Goal: Entertainment & Leisure: Browse casually

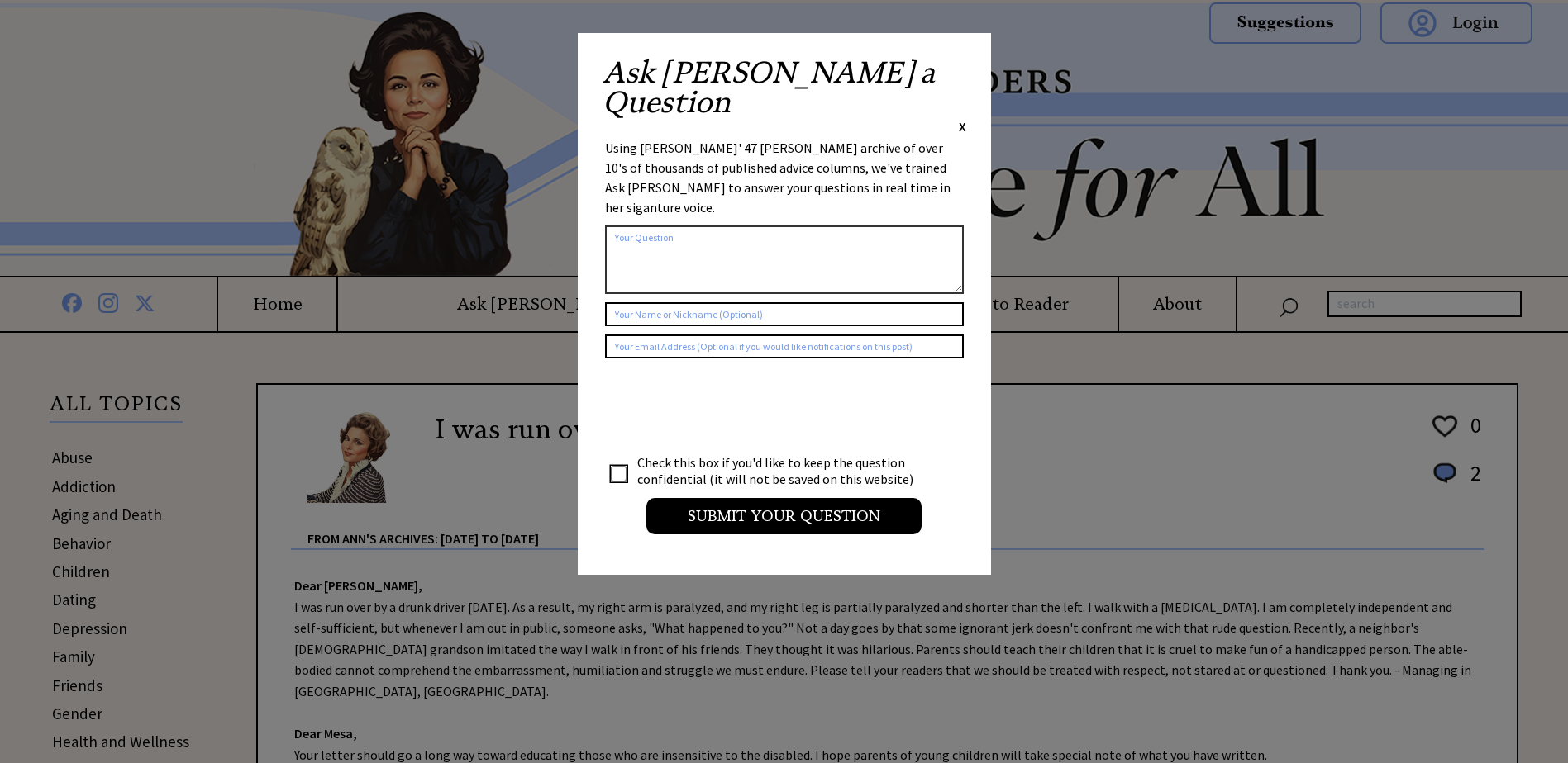
click at [965, 119] on span "X" at bounding box center [963, 127] width 8 height 17
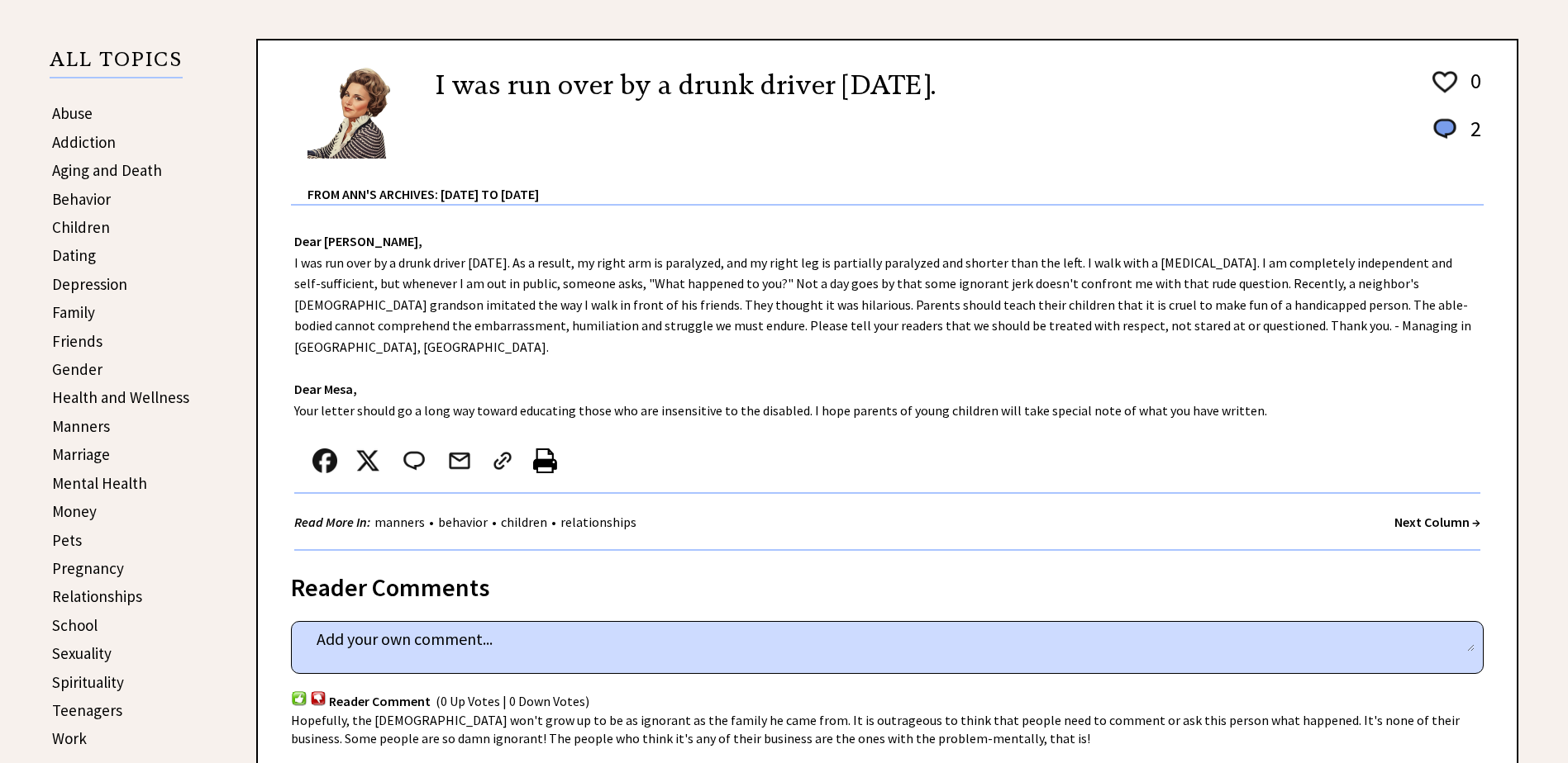
scroll to position [330, 0]
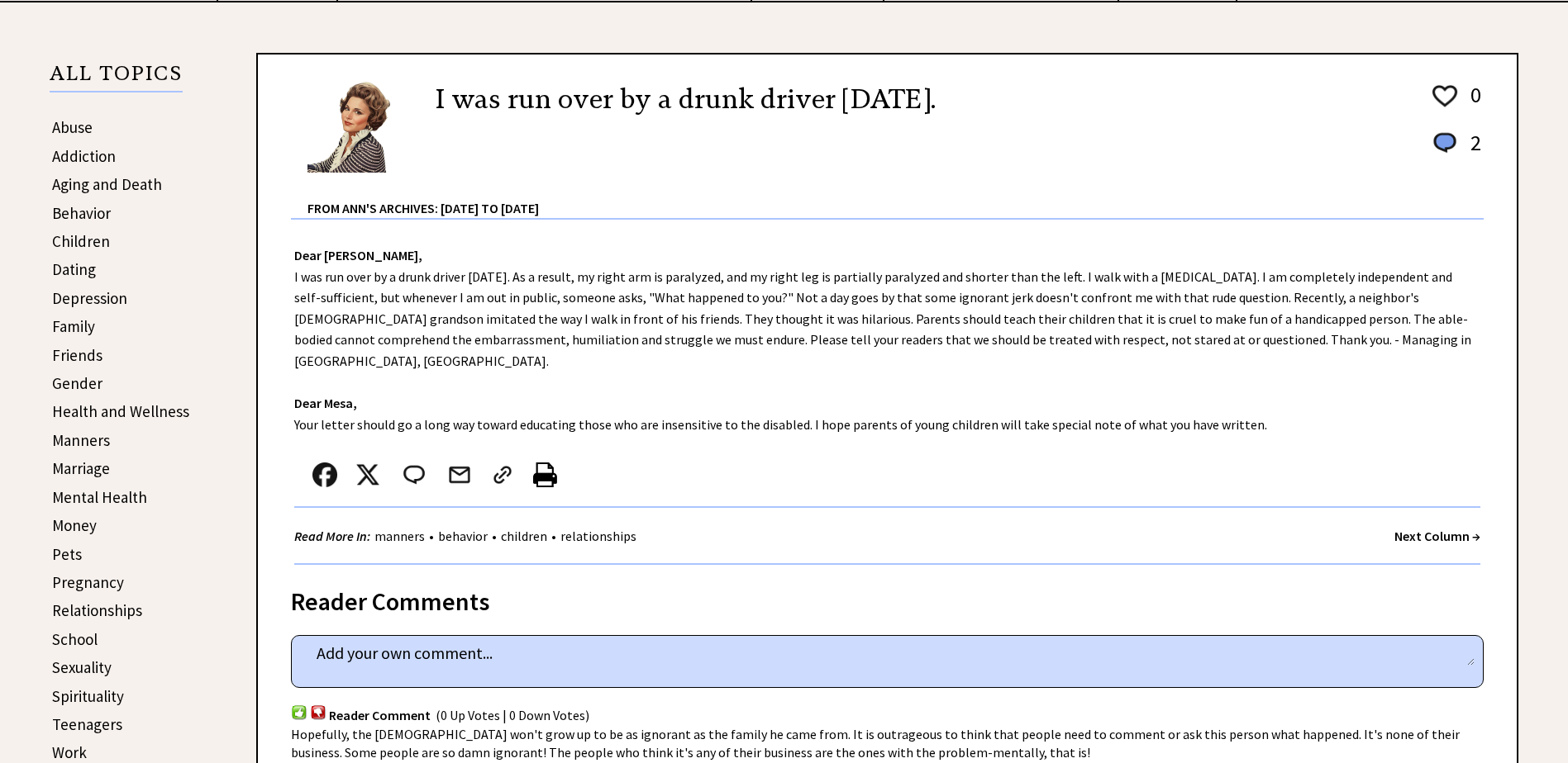
click at [1415, 528] on strong "Next Column →" at bounding box center [1436, 536] width 86 height 17
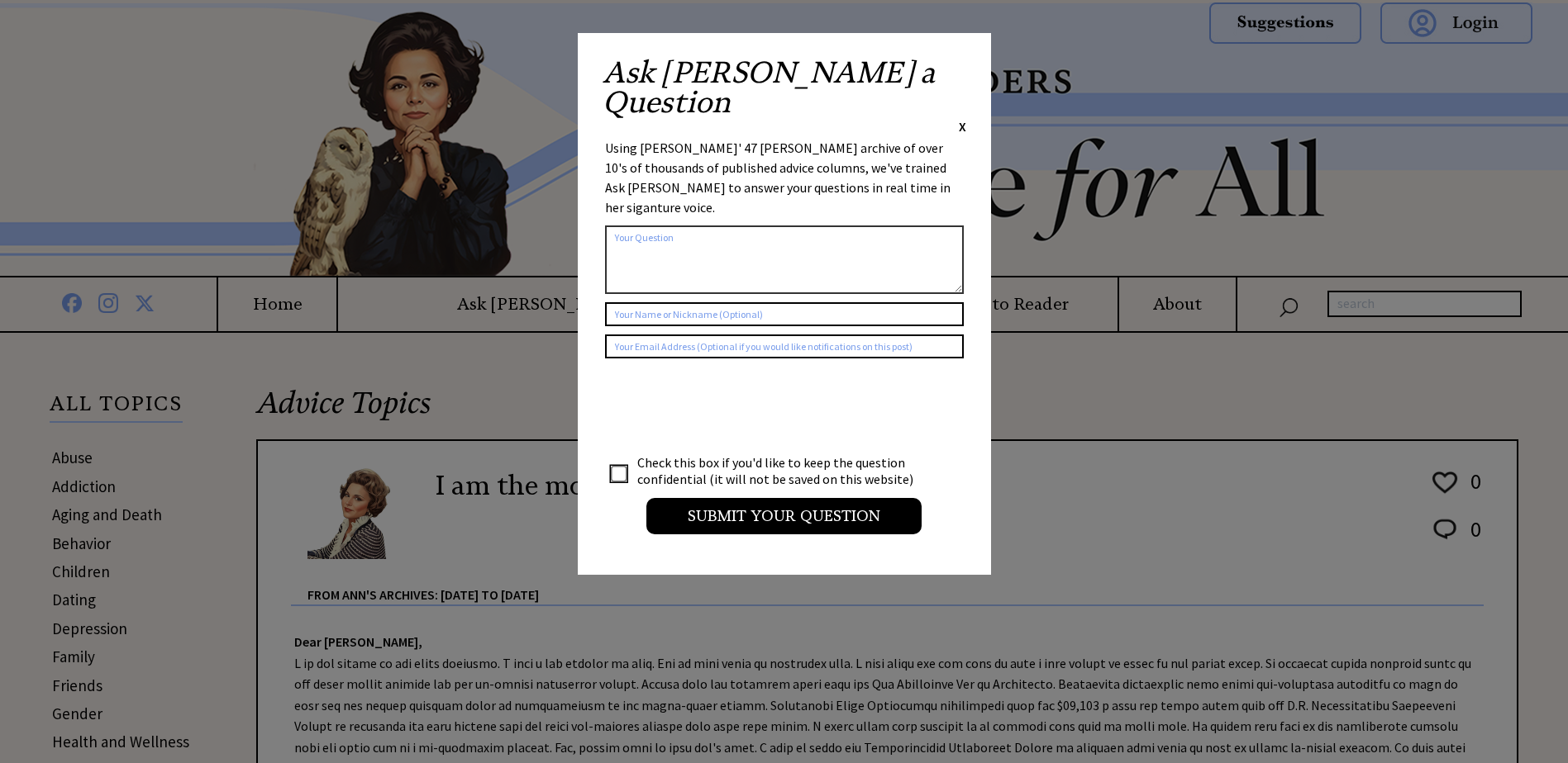
click at [961, 119] on span "X" at bounding box center [963, 127] width 8 height 17
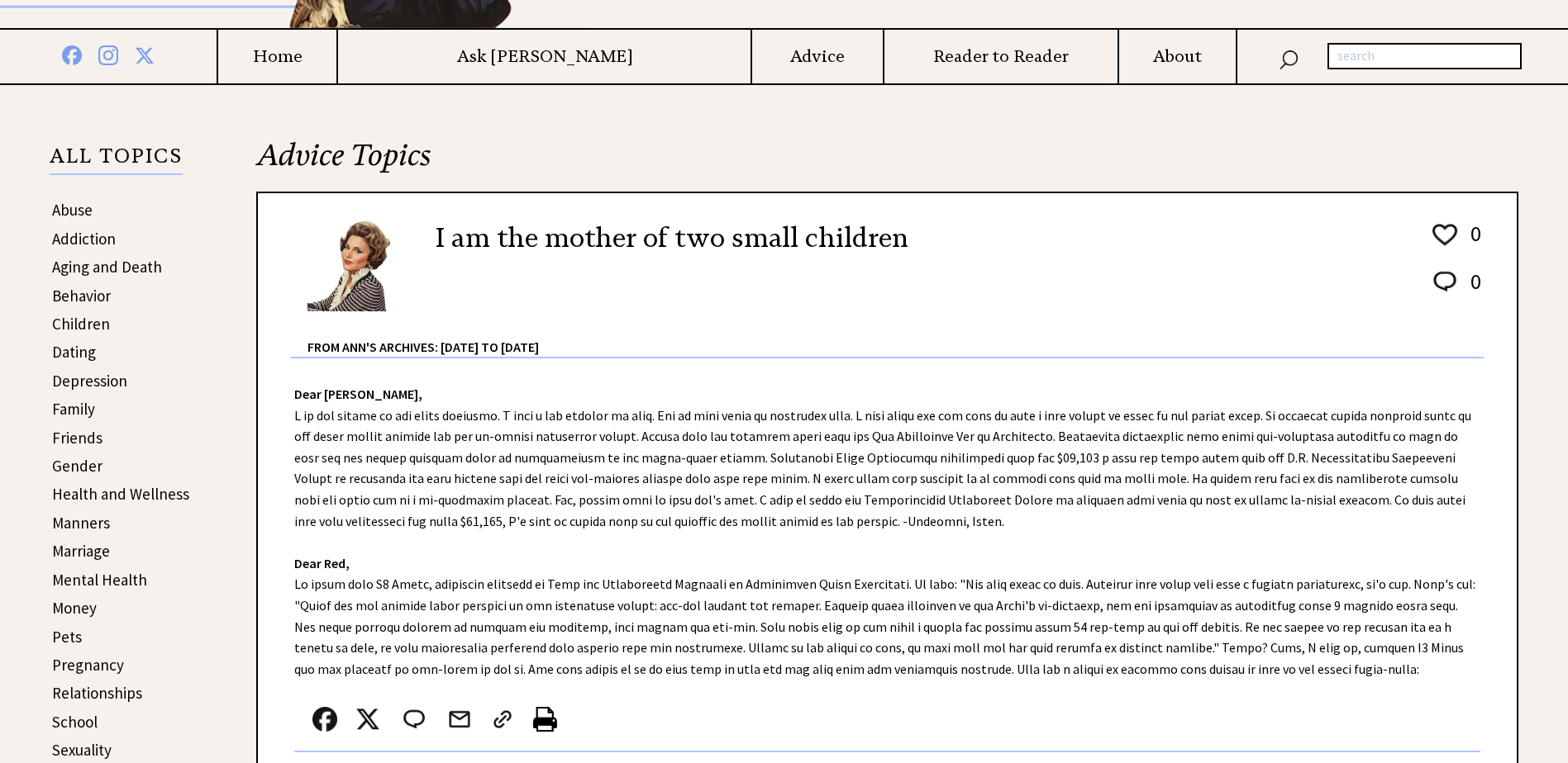
scroll to position [330, 0]
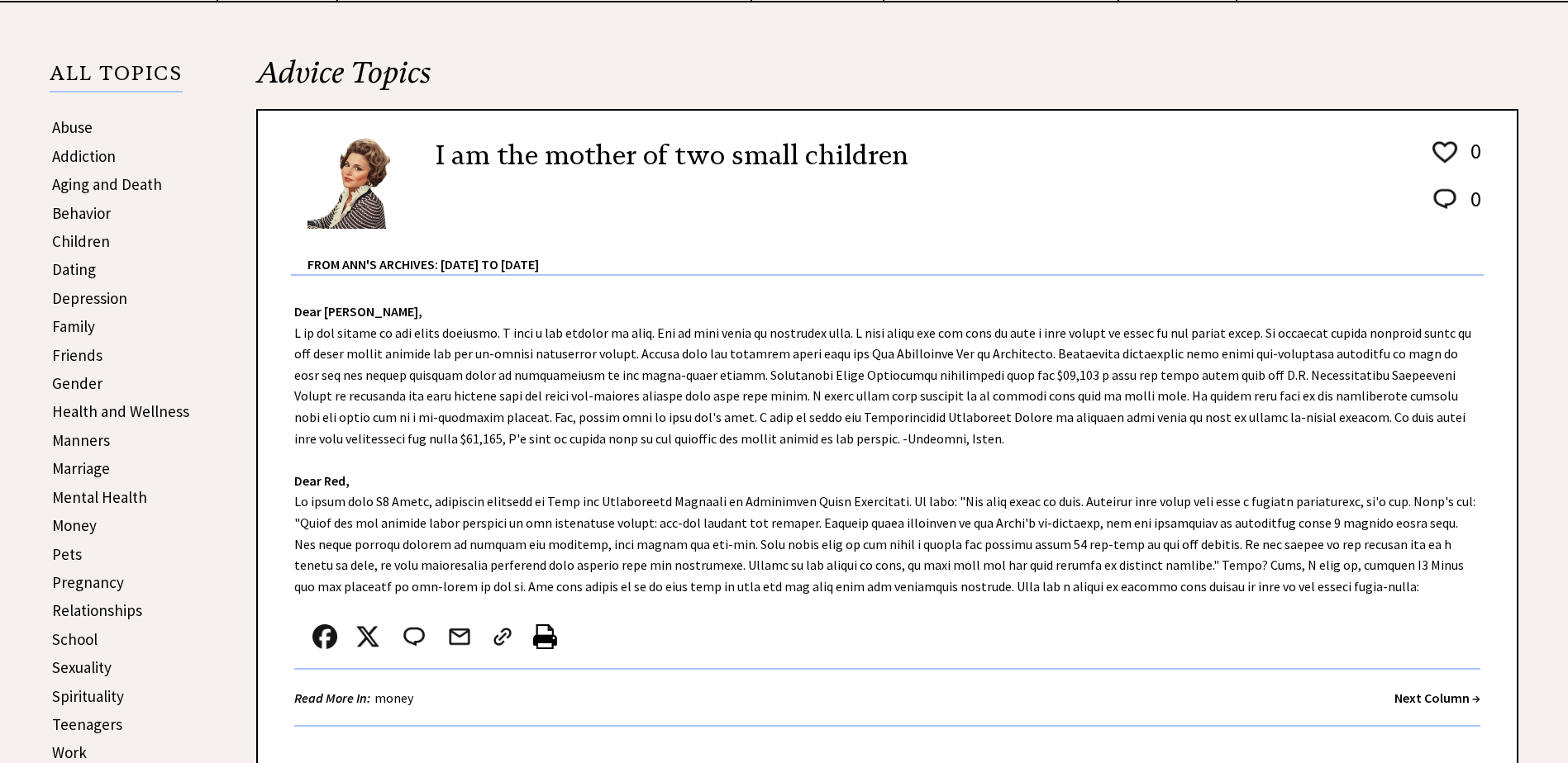
click at [1419, 695] on strong "Next Column →" at bounding box center [1436, 698] width 86 height 17
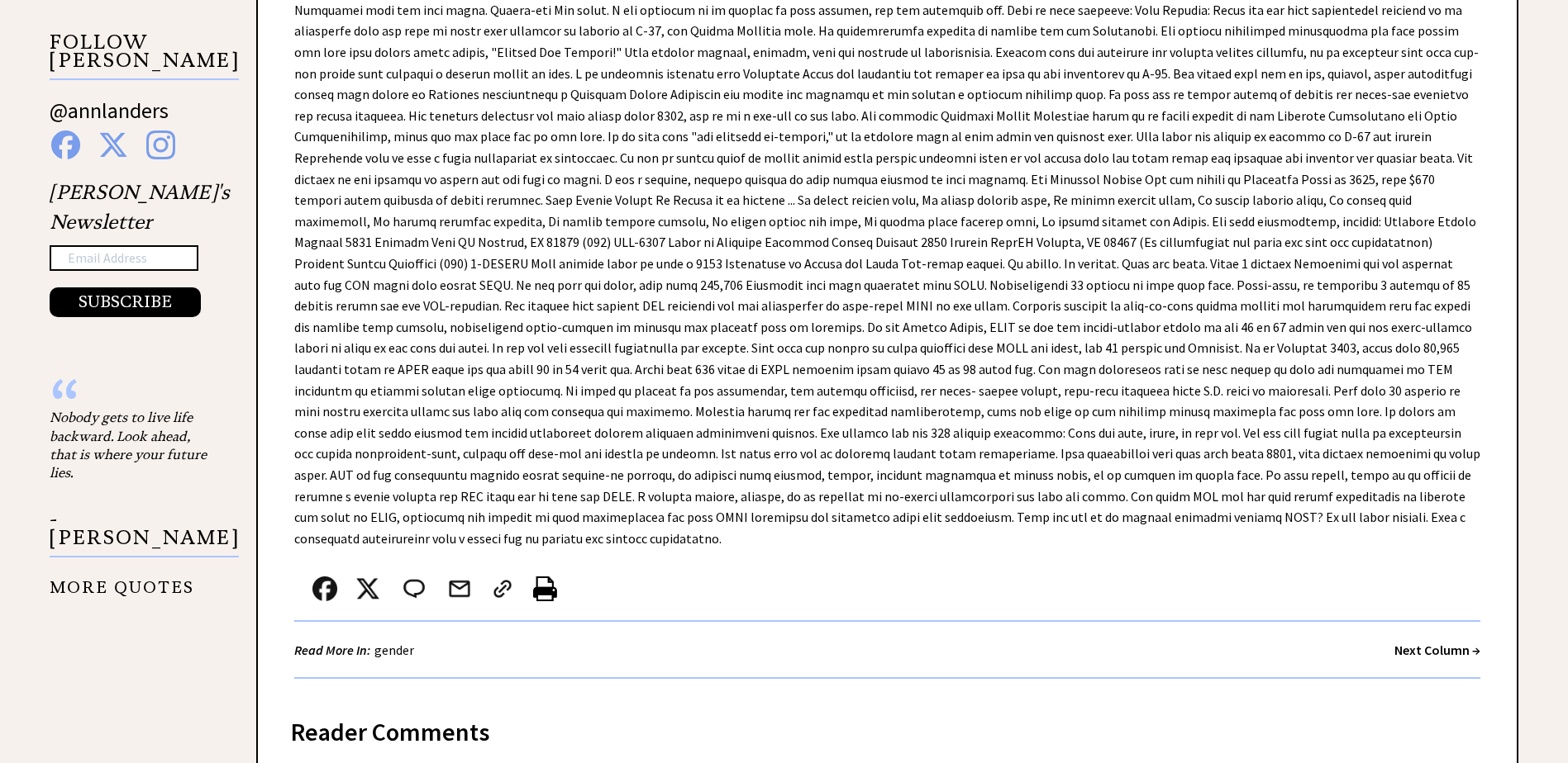
scroll to position [1239, 0]
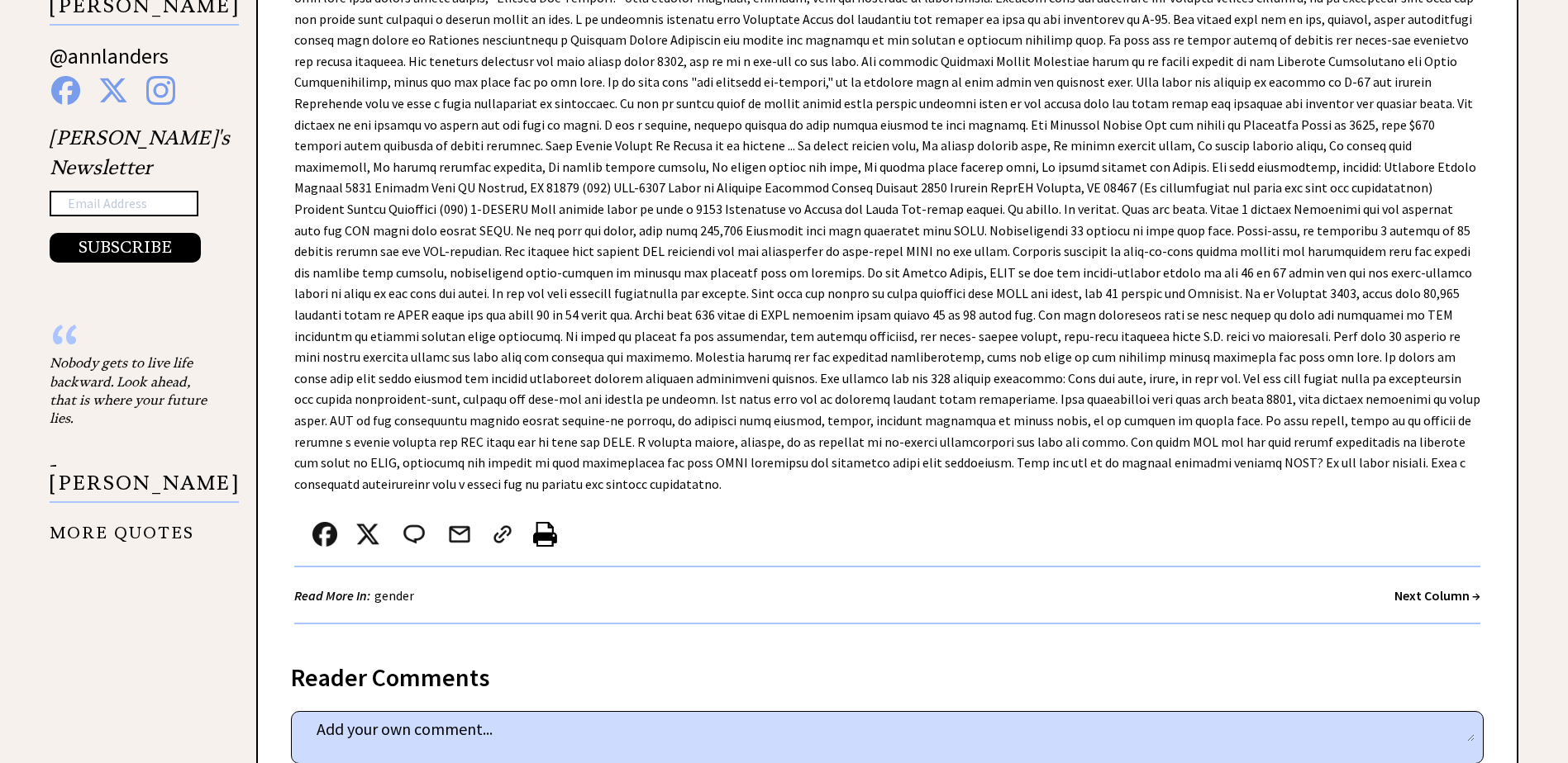
click at [1426, 587] on strong "Next Column →" at bounding box center [1436, 596] width 86 height 17
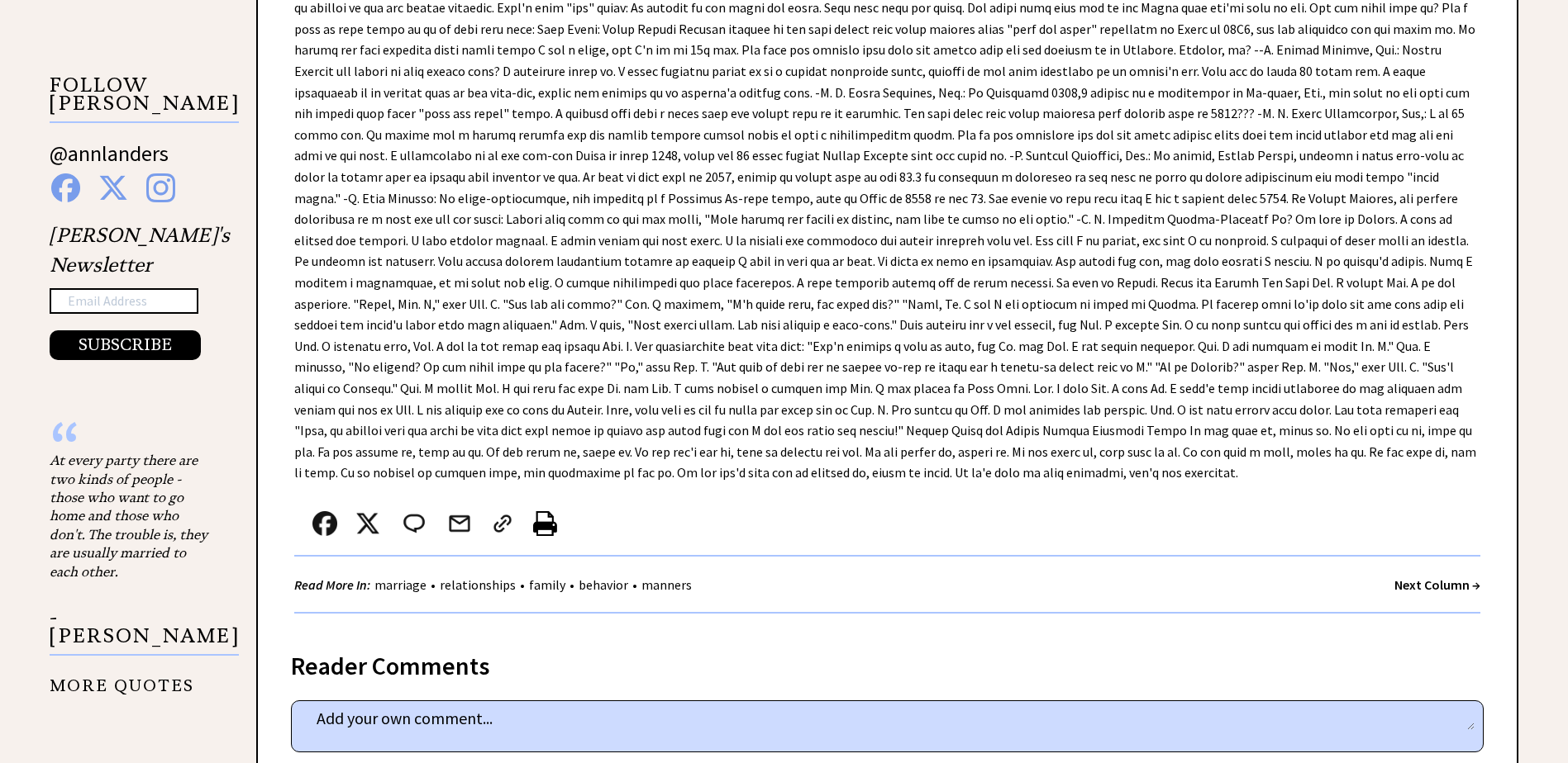
scroll to position [1156, 0]
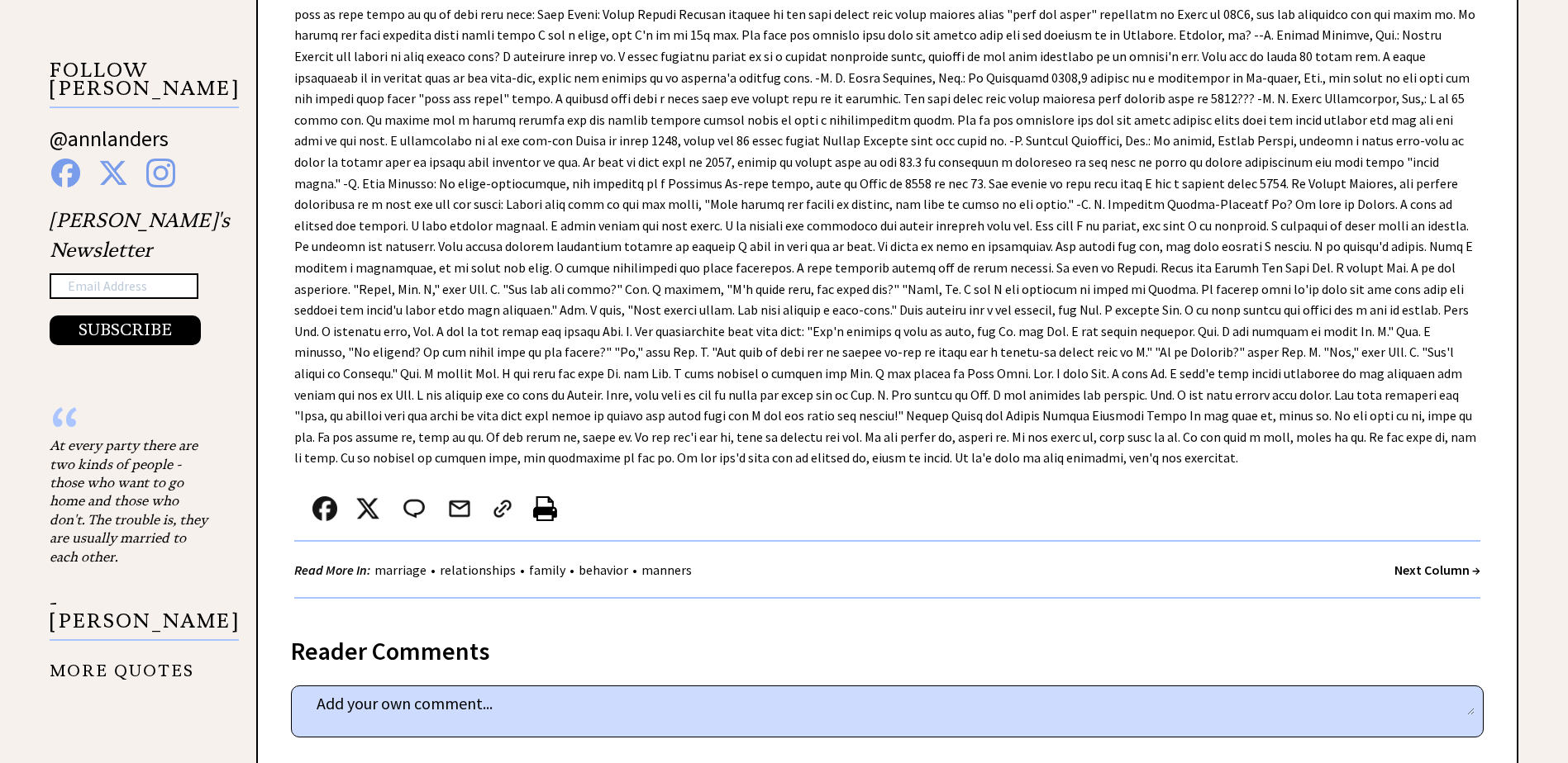
click at [1424, 570] on strong "Next Column →" at bounding box center [1436, 570] width 86 height 17
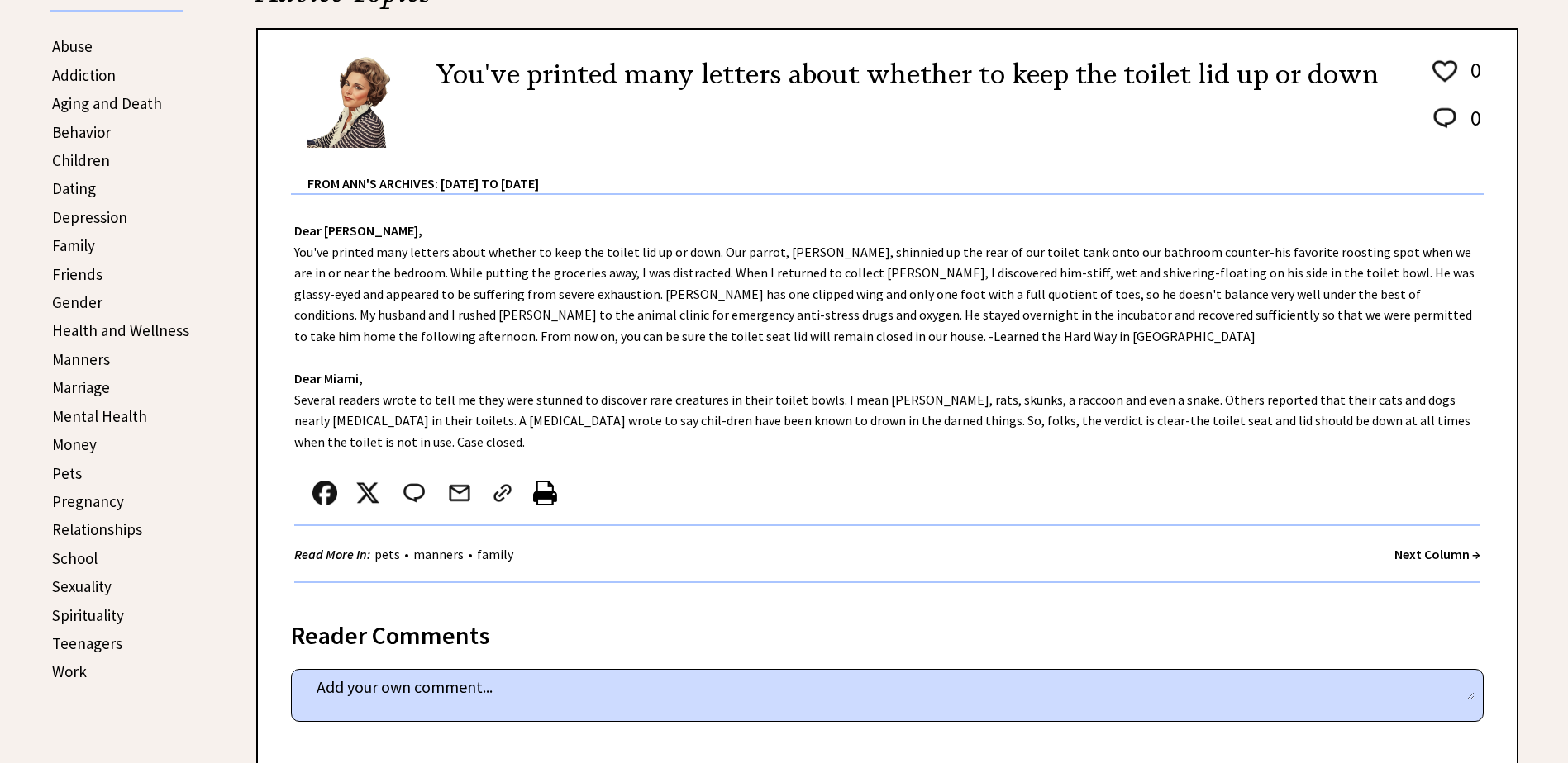
scroll to position [413, 0]
click at [1408, 555] on strong "Next Column →" at bounding box center [1436, 553] width 86 height 17
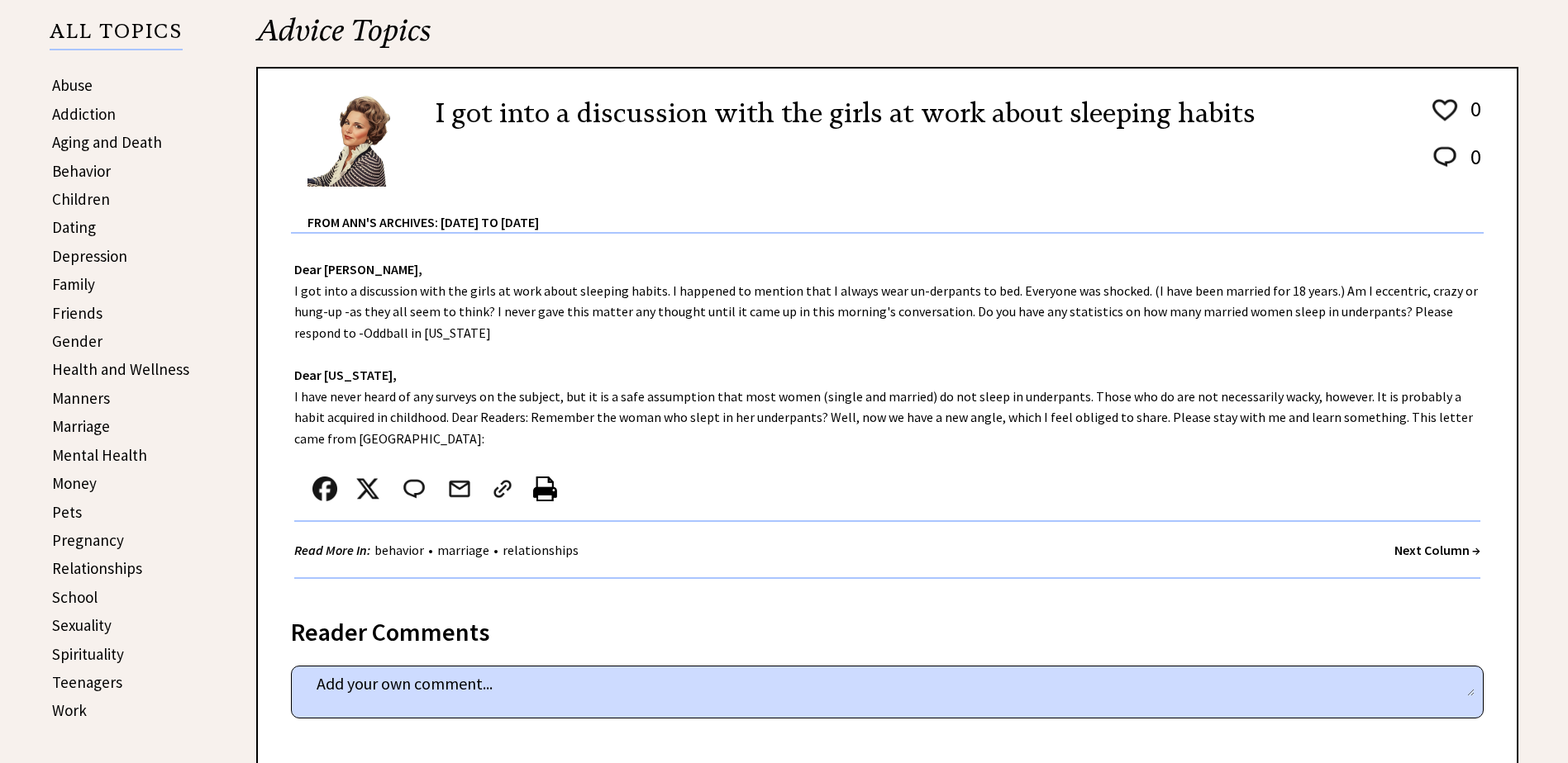
scroll to position [413, 0]
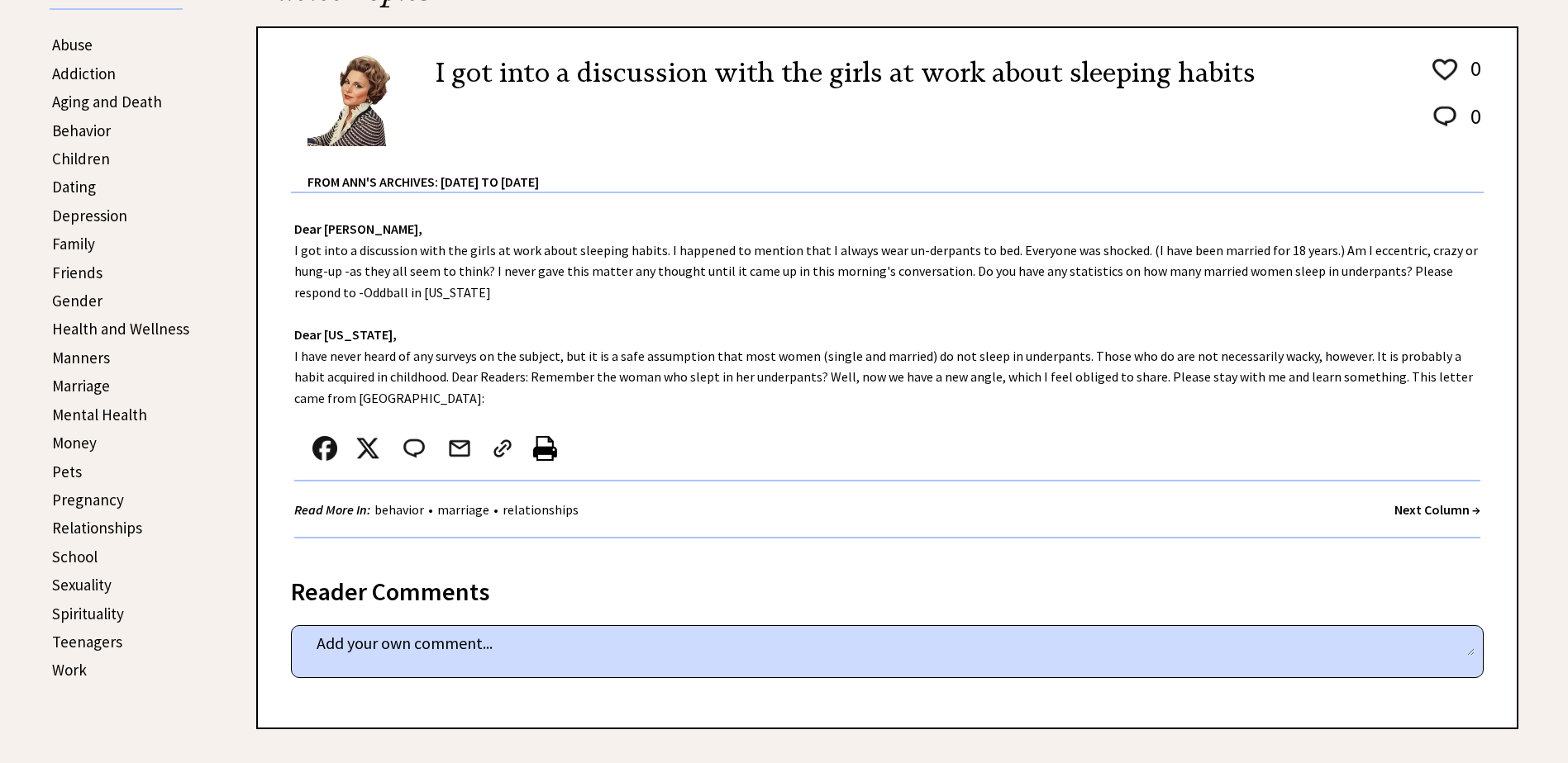
click at [1416, 511] on strong "Next Column →" at bounding box center [1436, 510] width 86 height 17
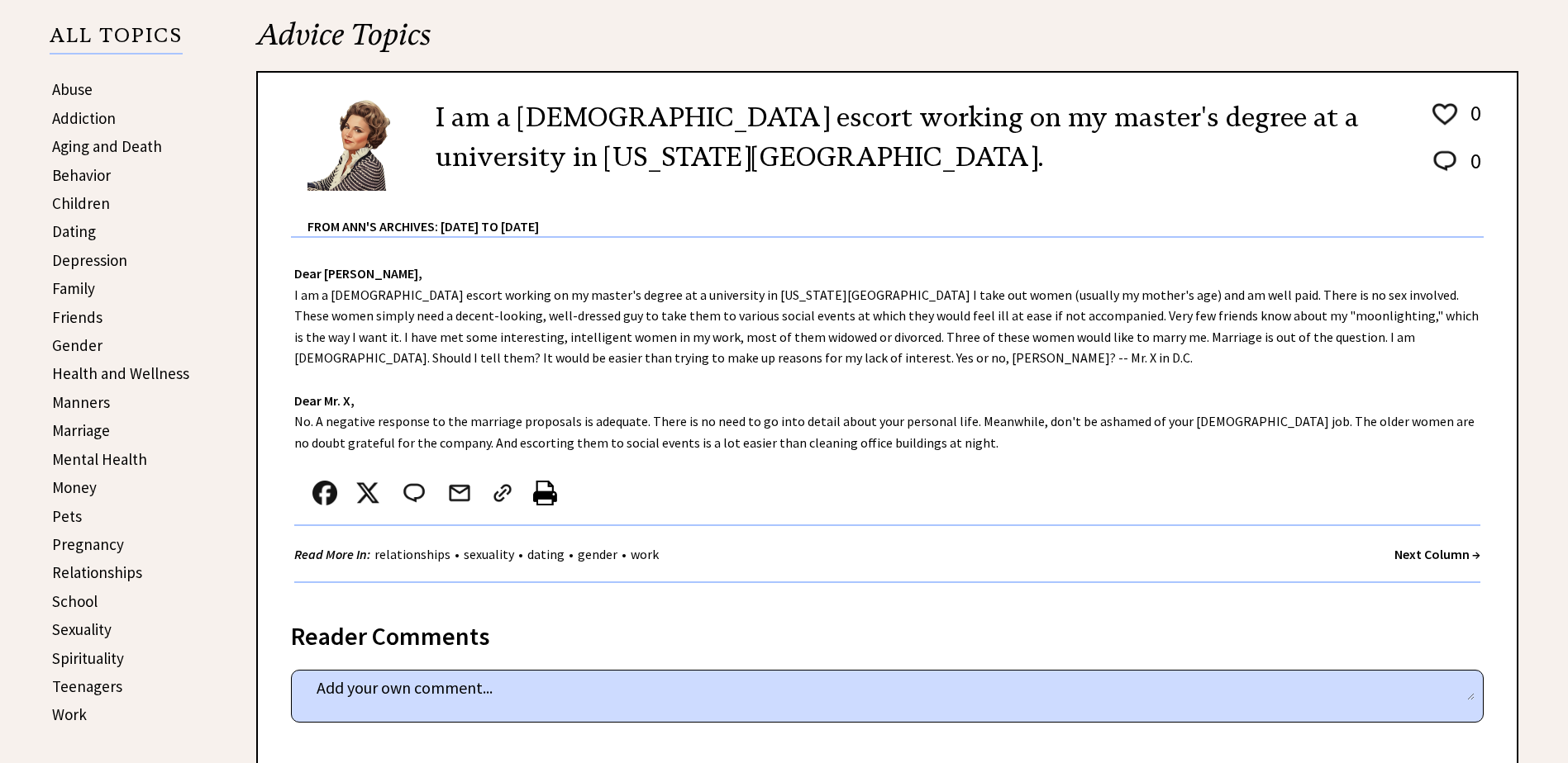
scroll to position [413, 0]
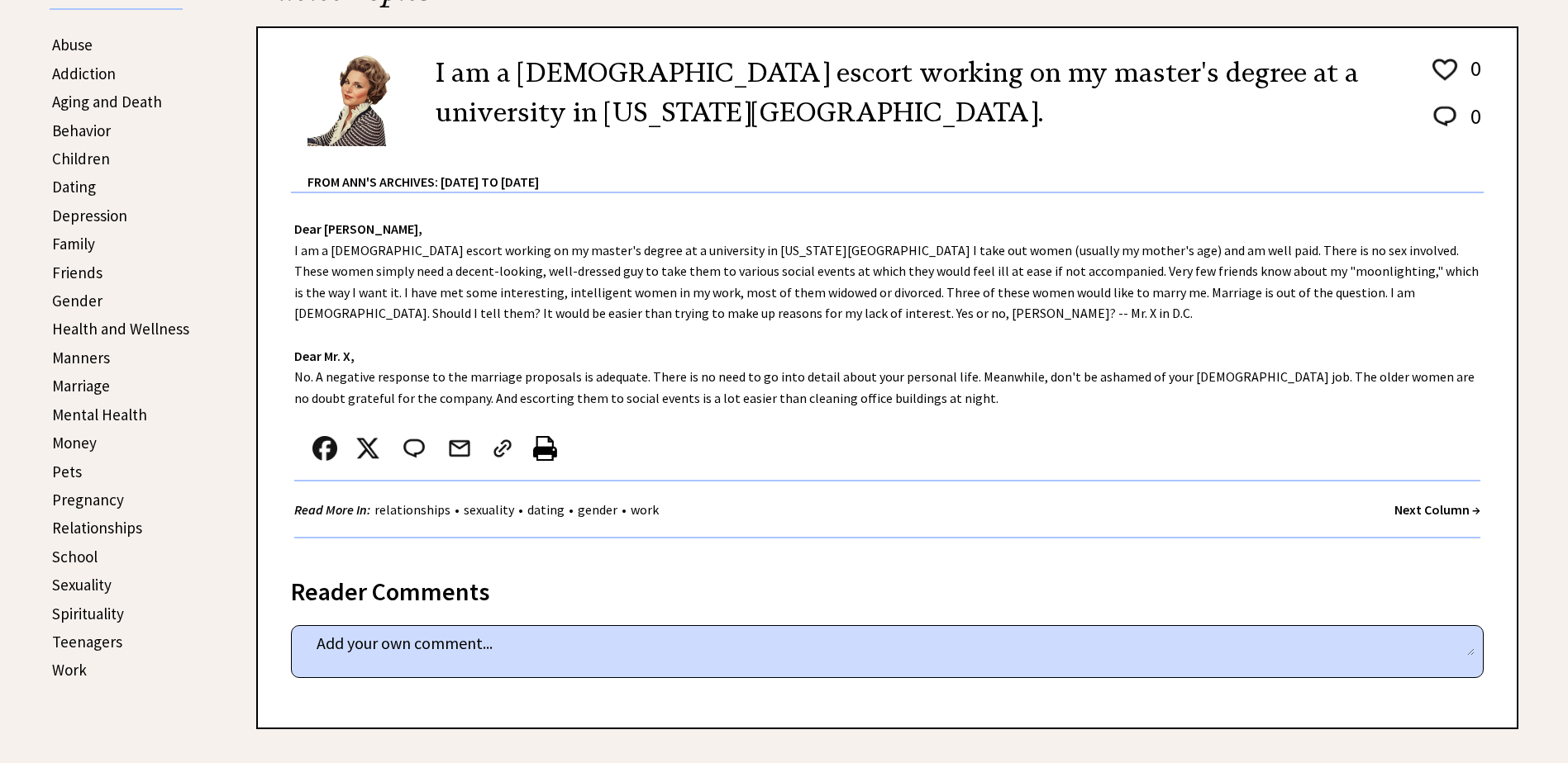
click at [1401, 507] on strong "Next Column →" at bounding box center [1436, 510] width 86 height 17
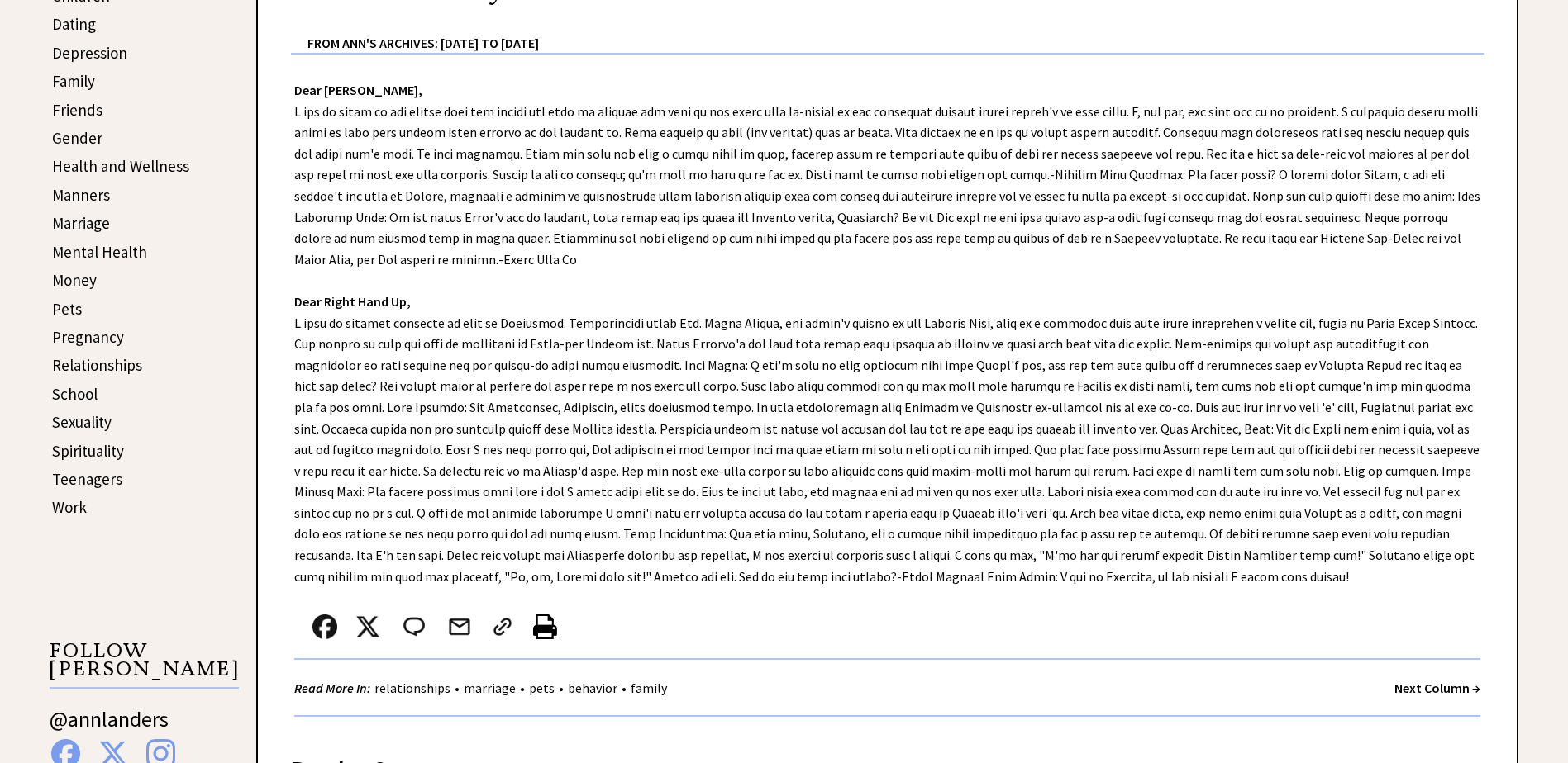
scroll to position [579, 0]
click at [1406, 685] on strong "Next Column →" at bounding box center [1436, 686] width 86 height 17
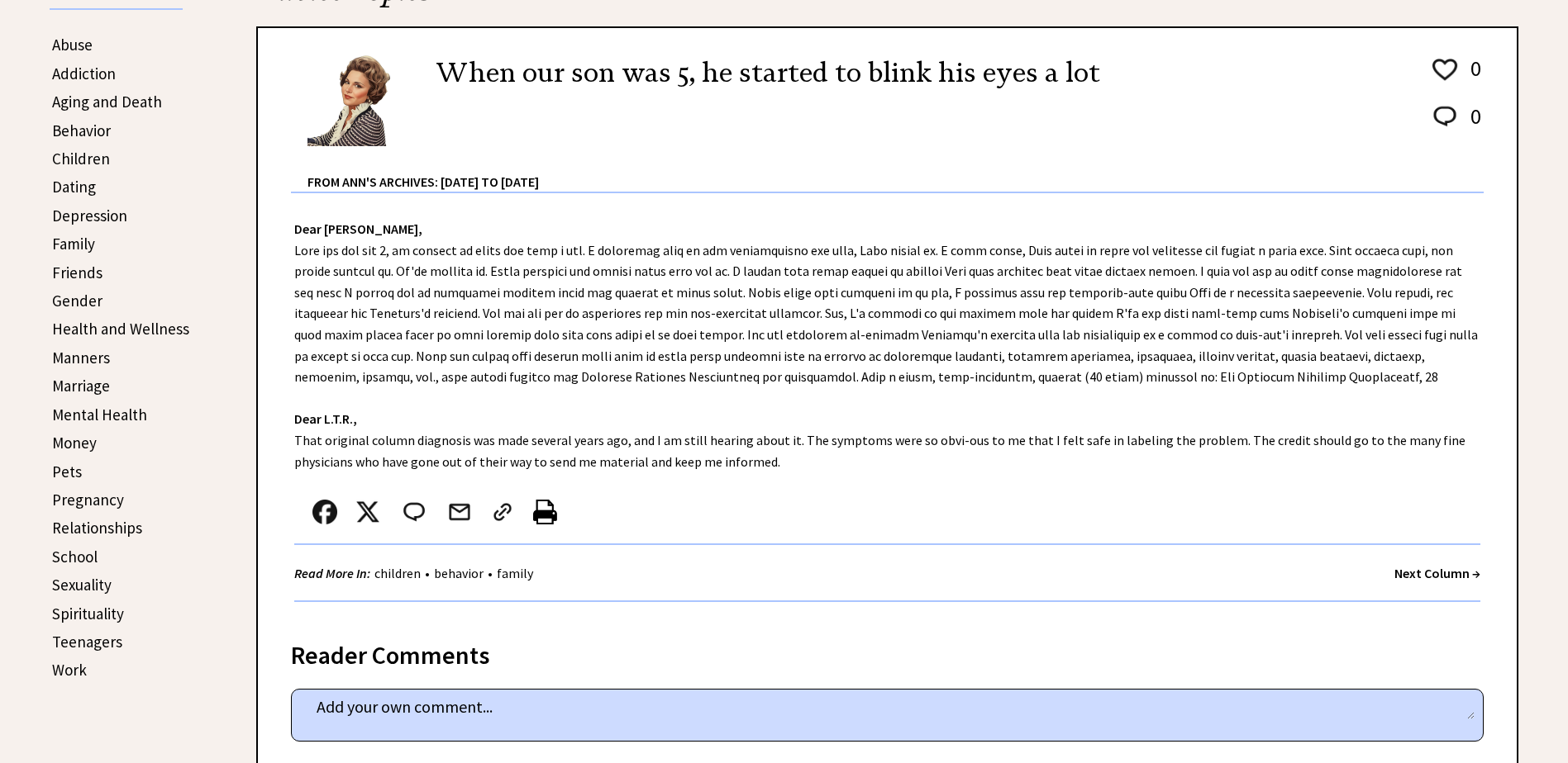
scroll to position [579, 0]
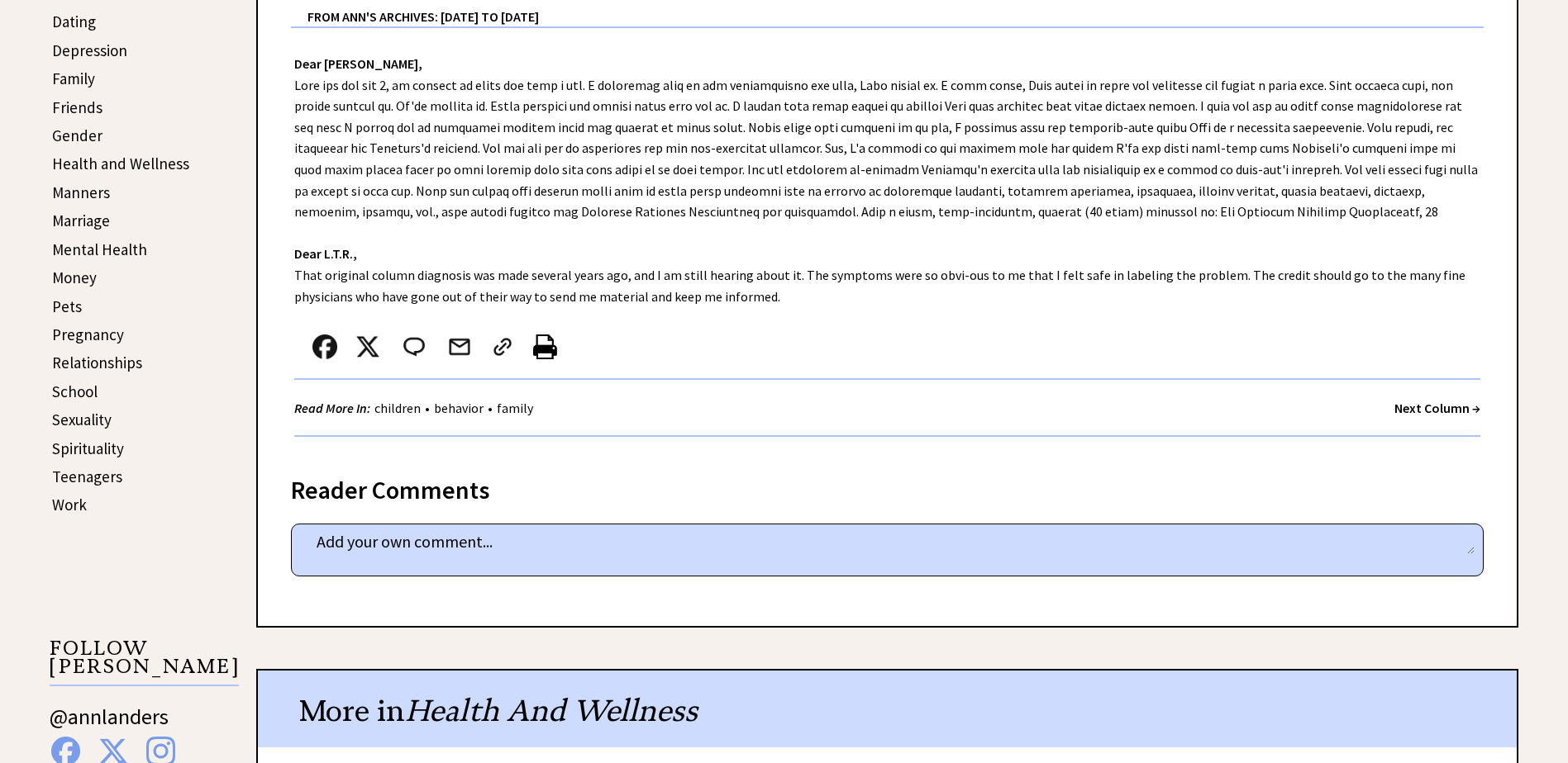
click at [1399, 406] on strong "Next Column →" at bounding box center [1436, 408] width 86 height 17
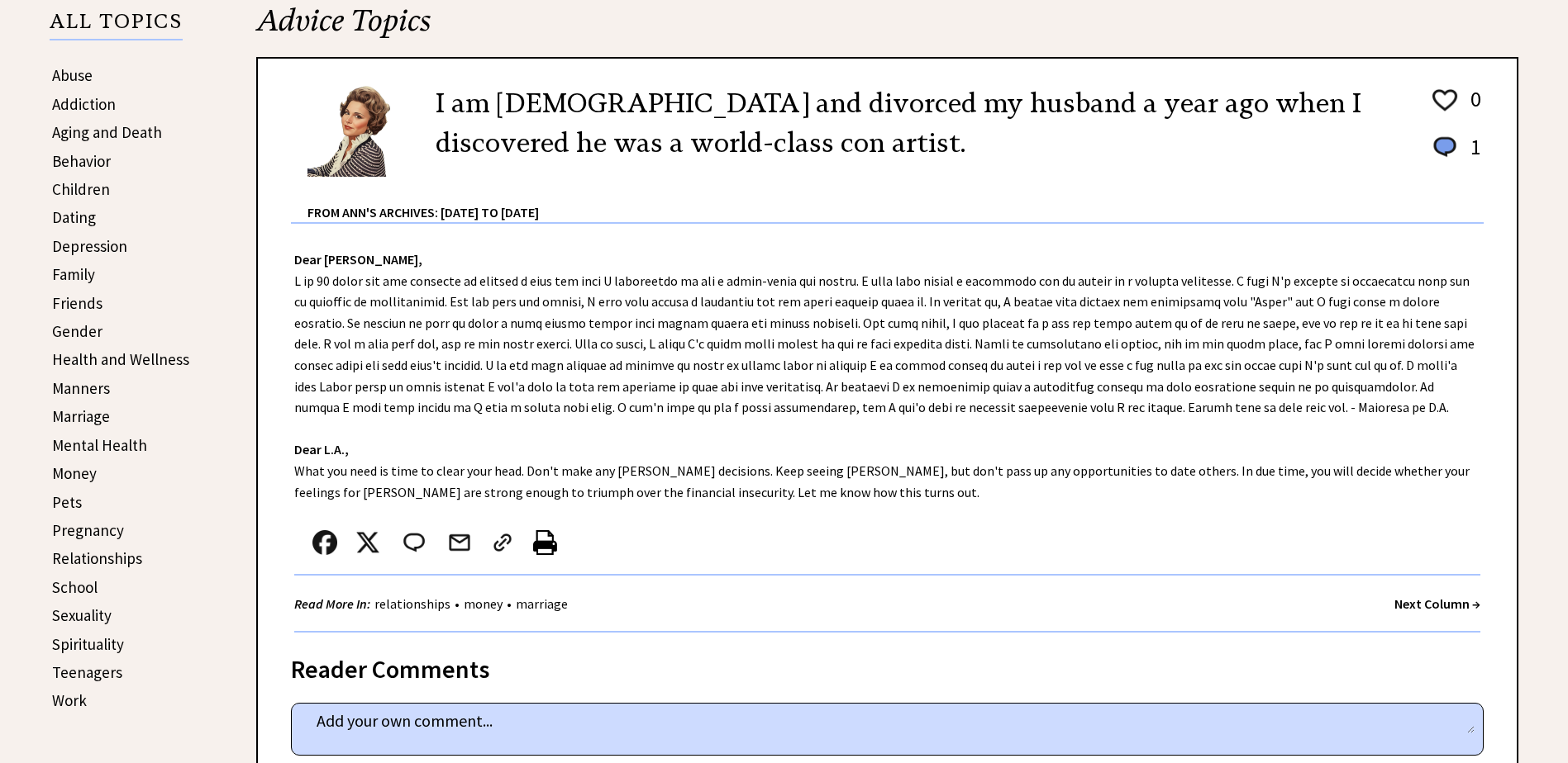
scroll to position [413, 0]
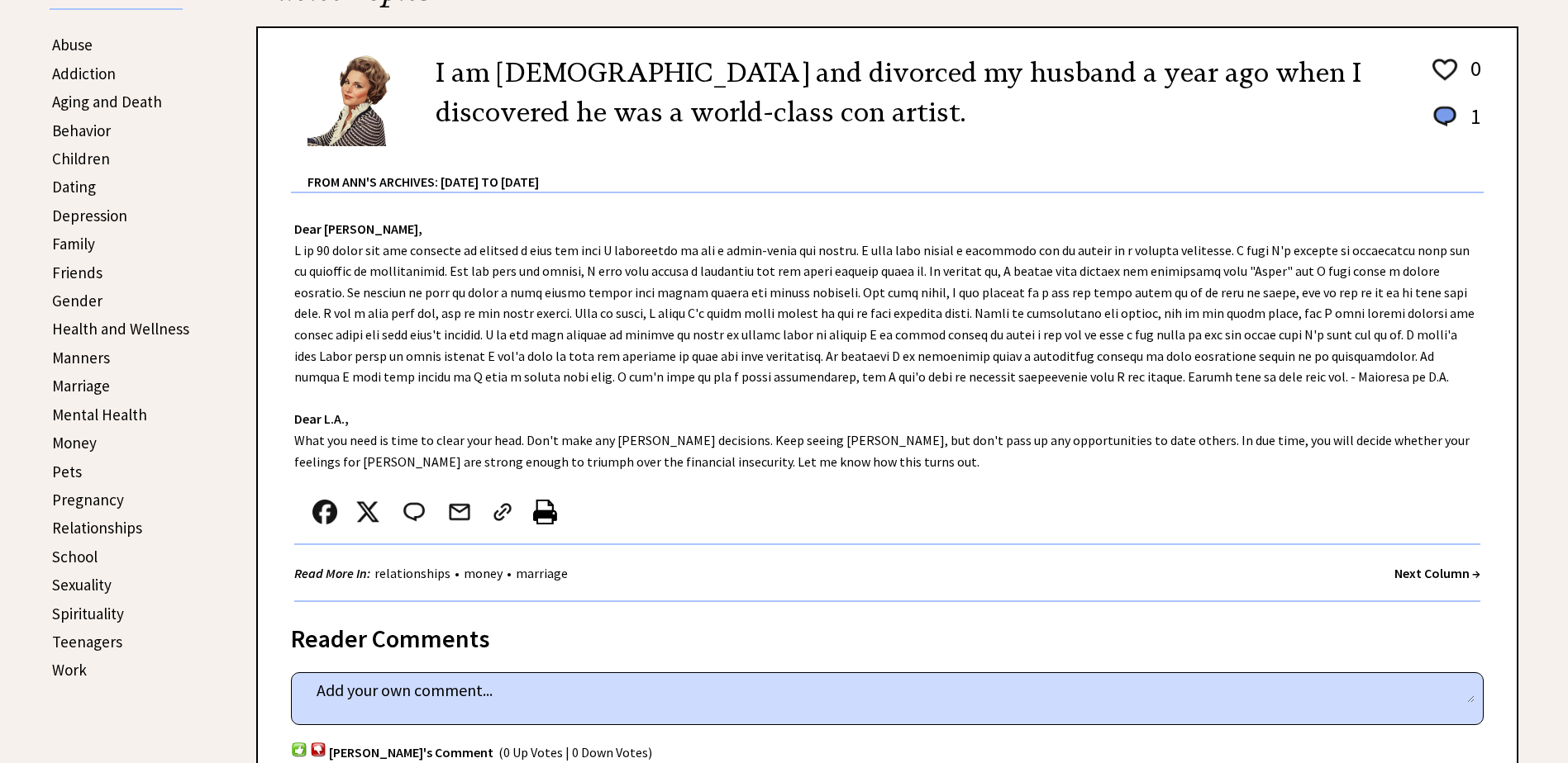
click at [1416, 572] on strong "Next Column →" at bounding box center [1436, 574] width 86 height 17
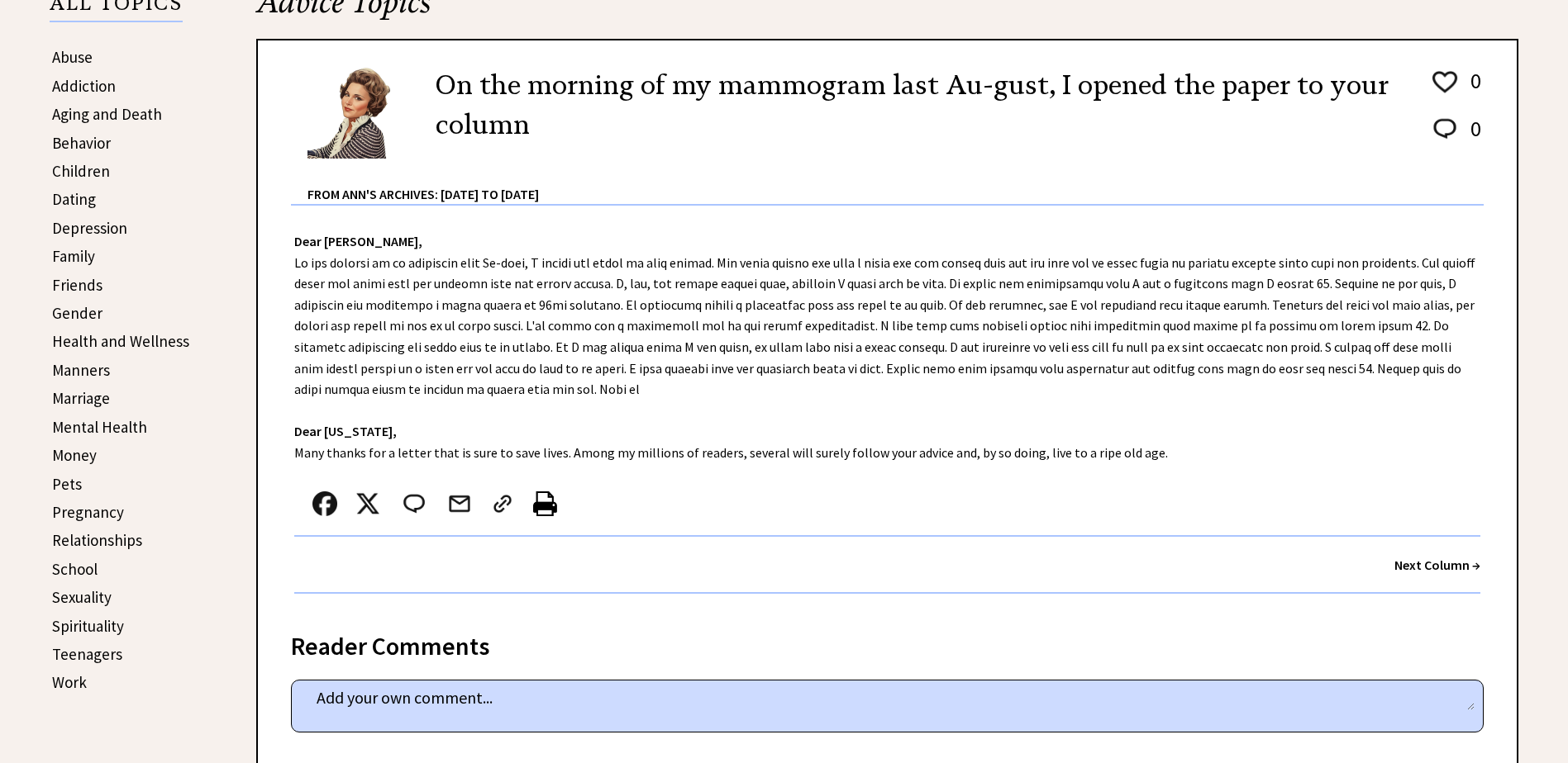
scroll to position [413, 0]
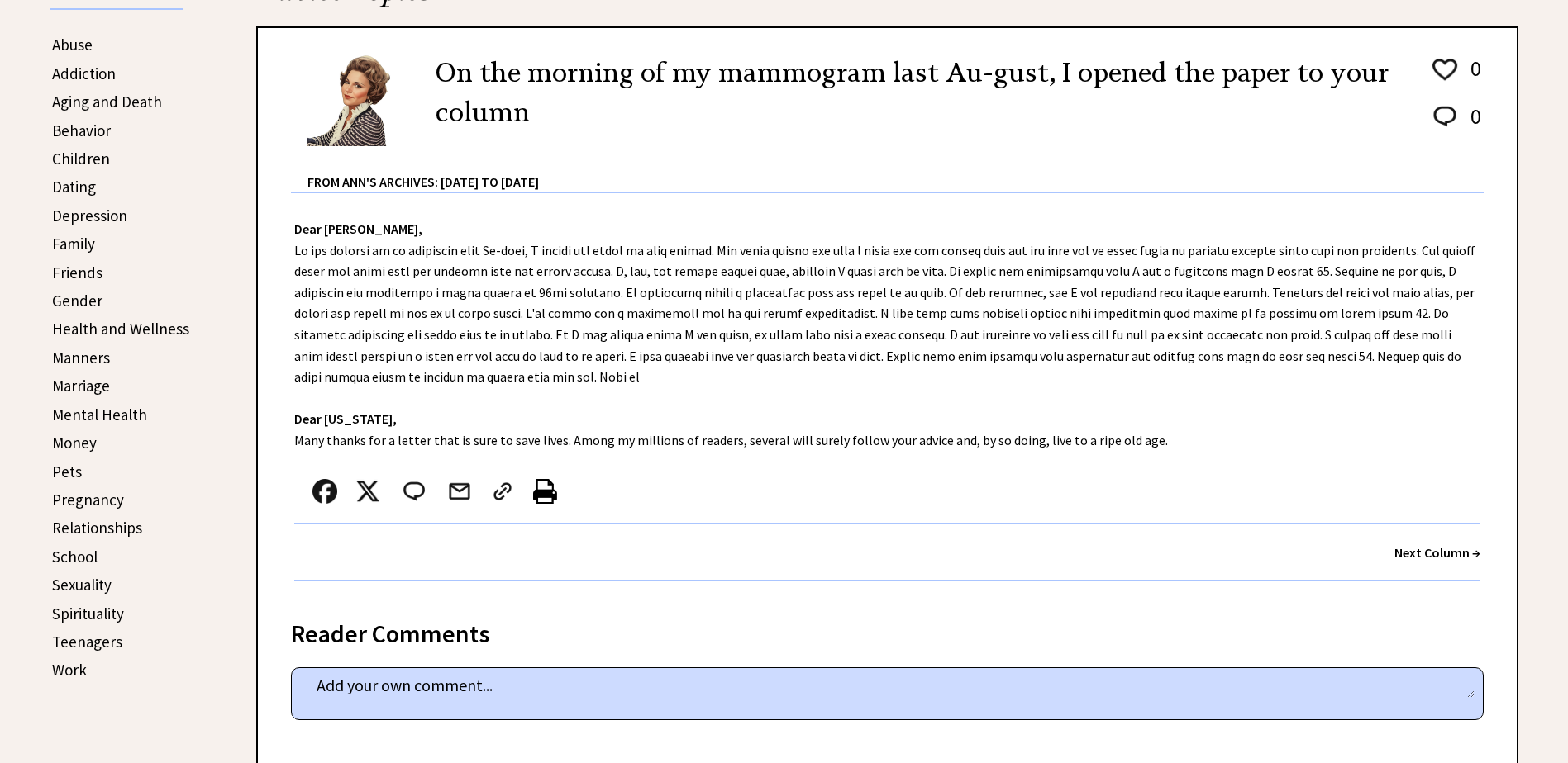
click at [1414, 553] on strong "Next Column →" at bounding box center [1436, 553] width 86 height 17
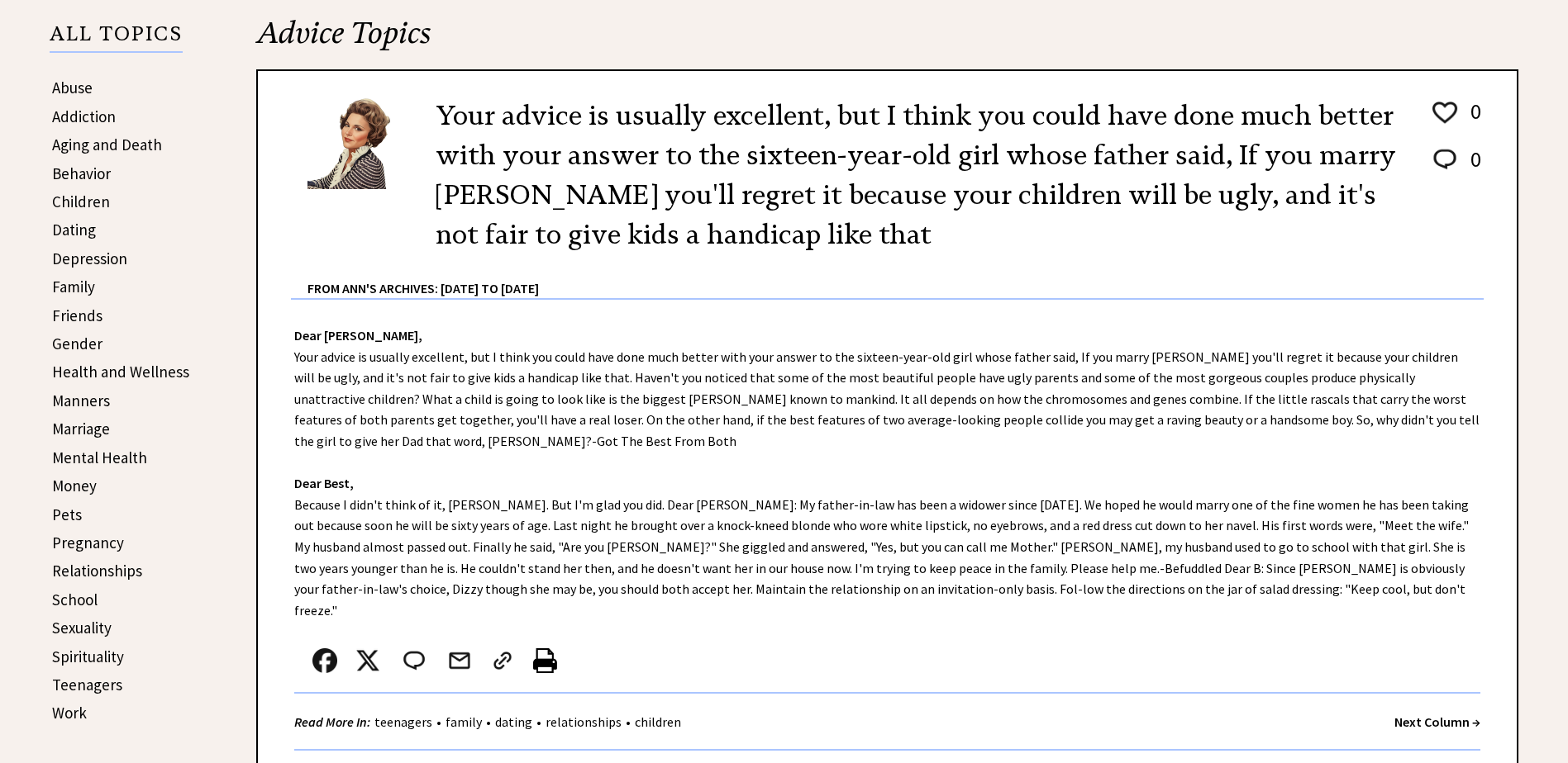
scroll to position [413, 0]
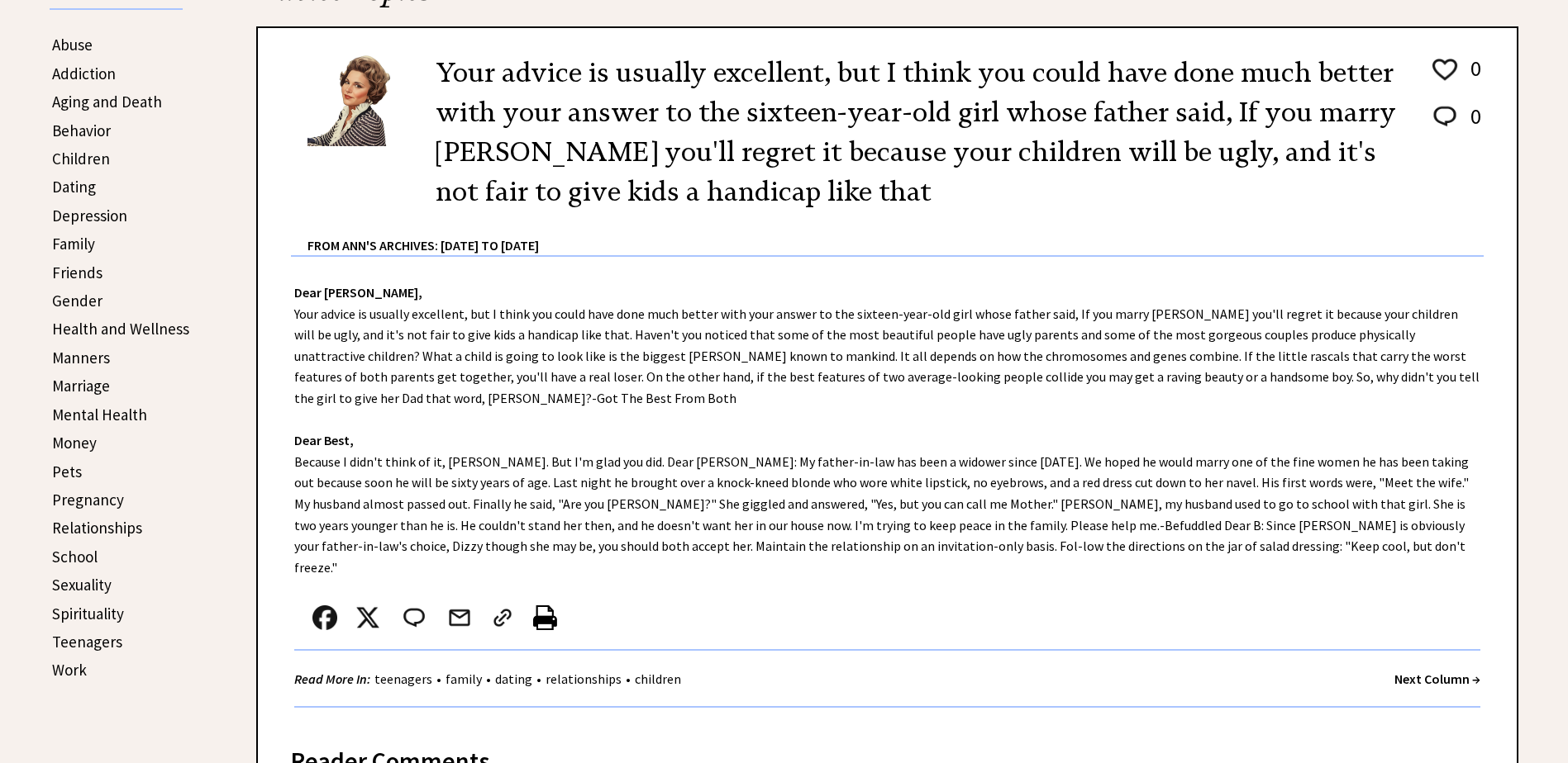
click at [1415, 671] on strong "Next Column →" at bounding box center [1436, 679] width 86 height 17
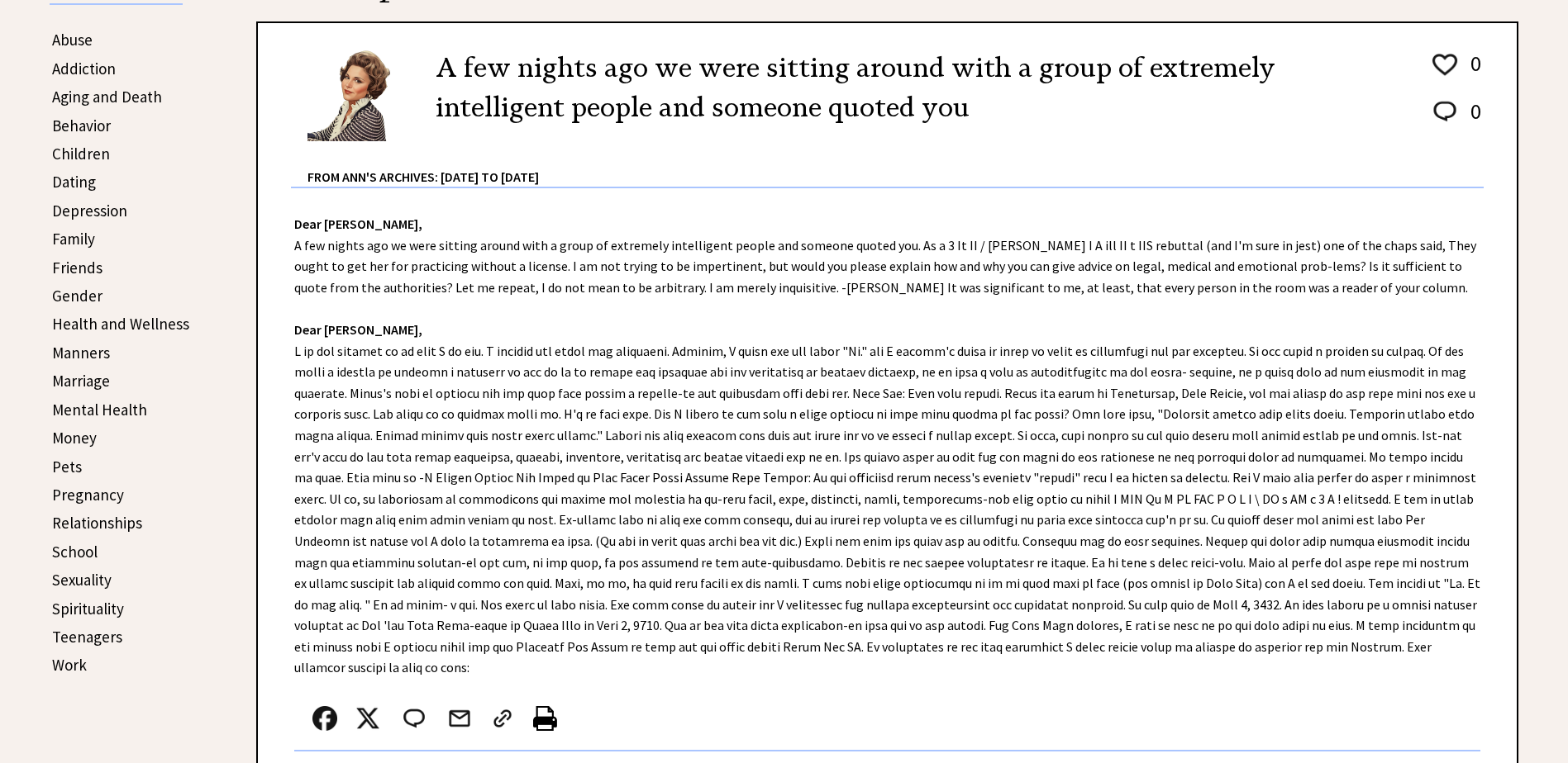
scroll to position [496, 0]
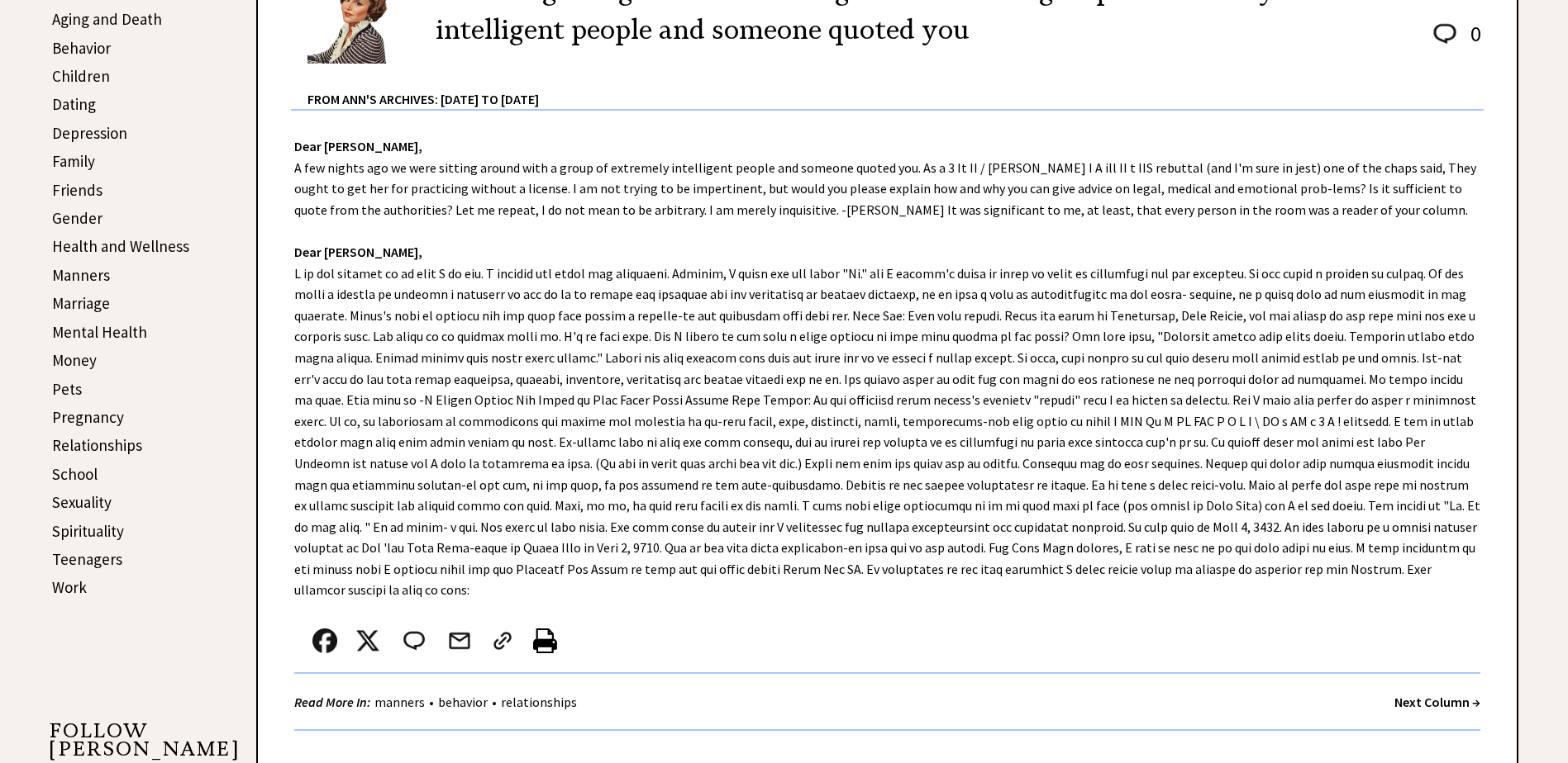
click at [1405, 694] on strong "Next Column →" at bounding box center [1436, 703] width 86 height 17
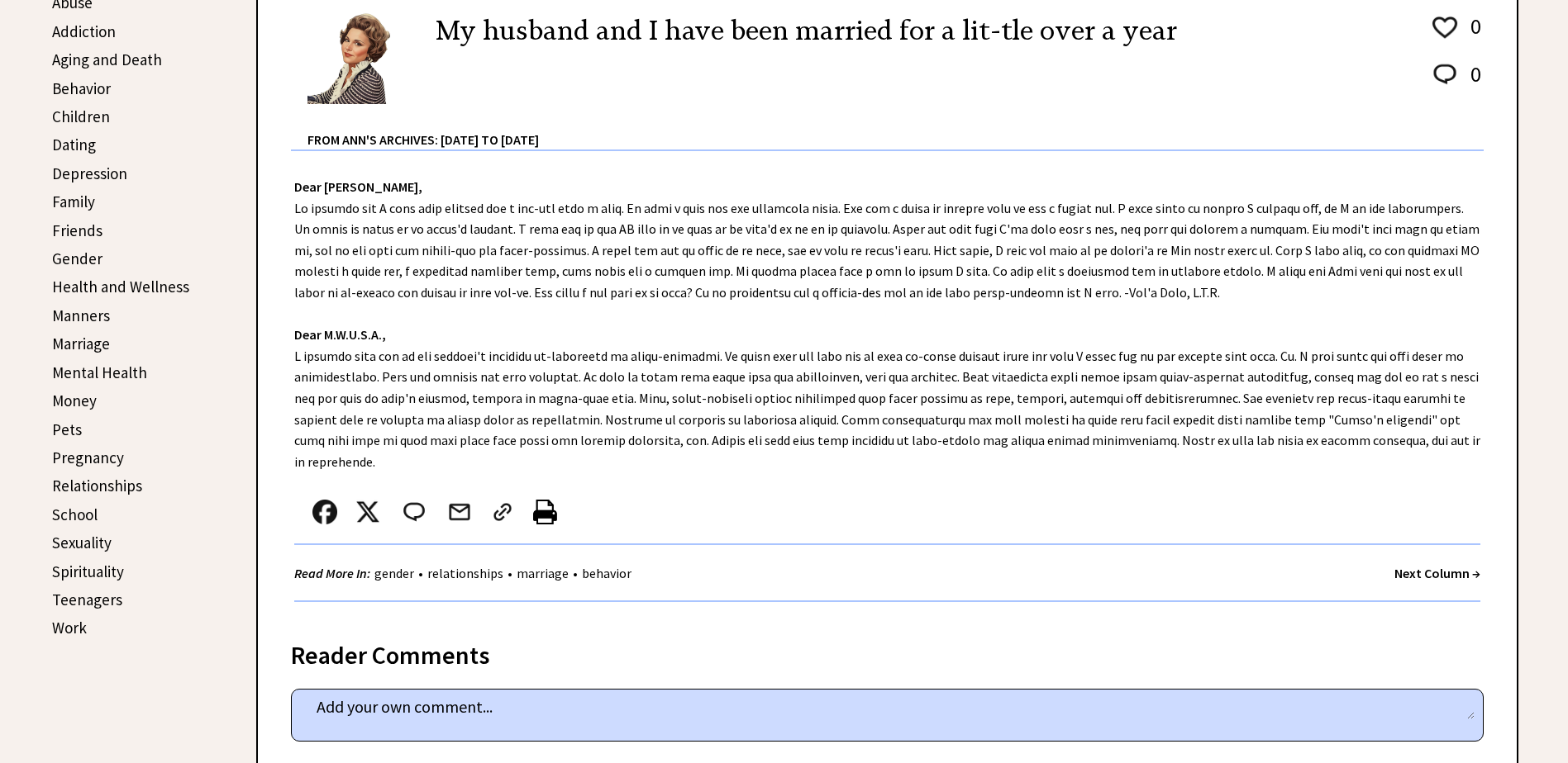
scroll to position [413, 0]
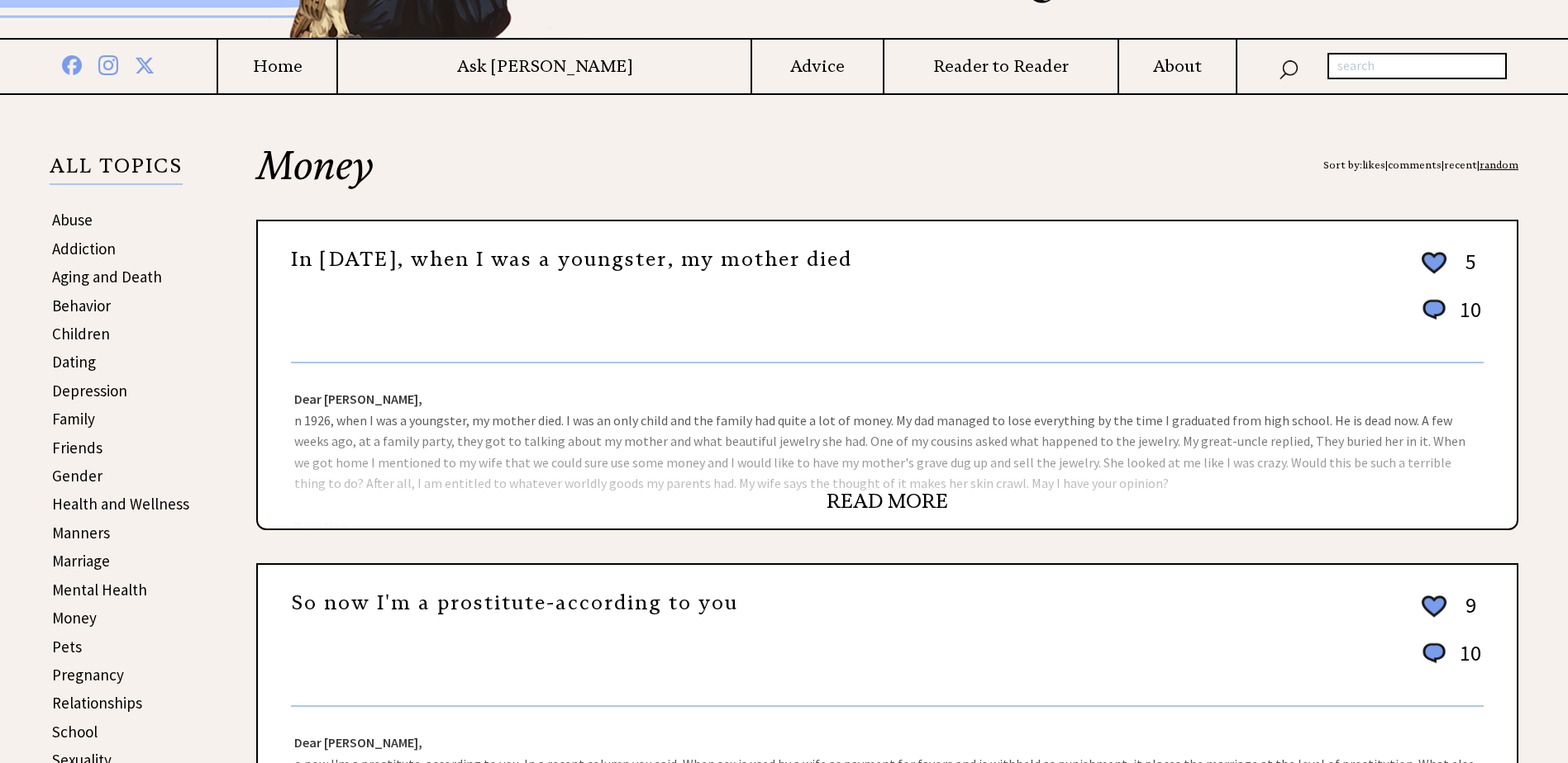
scroll to position [247, 0]
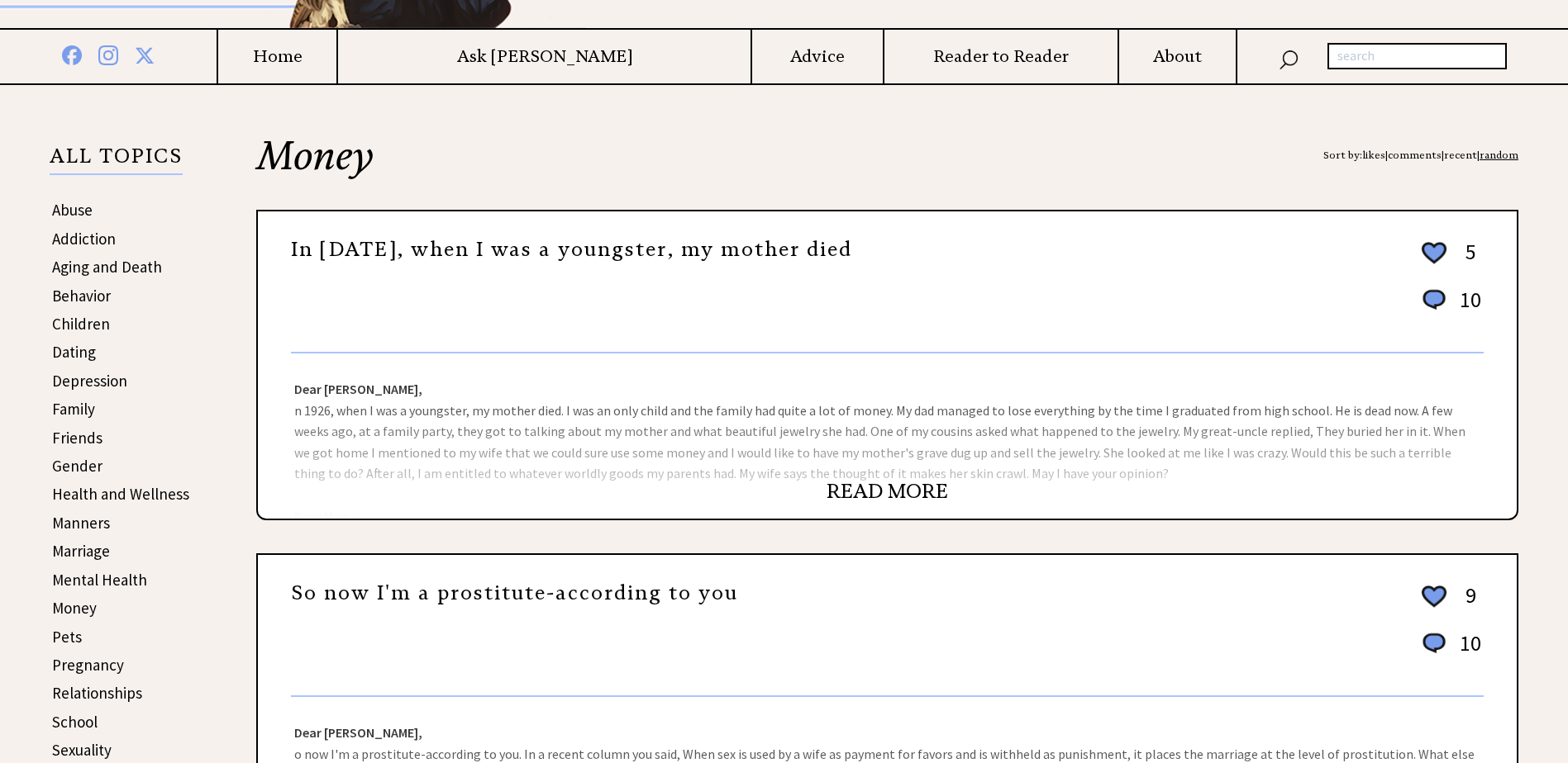
click at [892, 487] on link "READ MORE" at bounding box center [887, 491] width 121 height 24
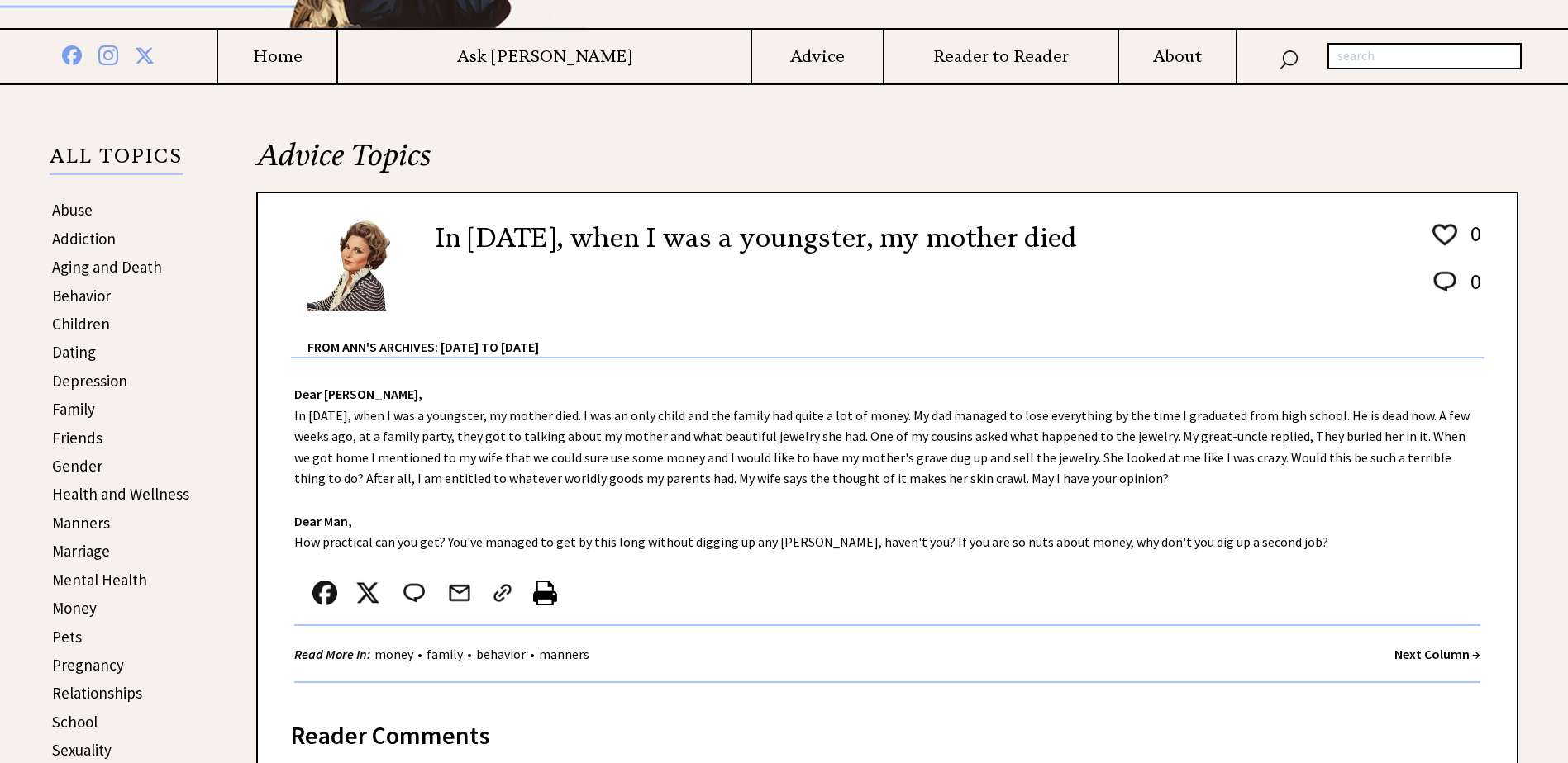
scroll to position [330, 0]
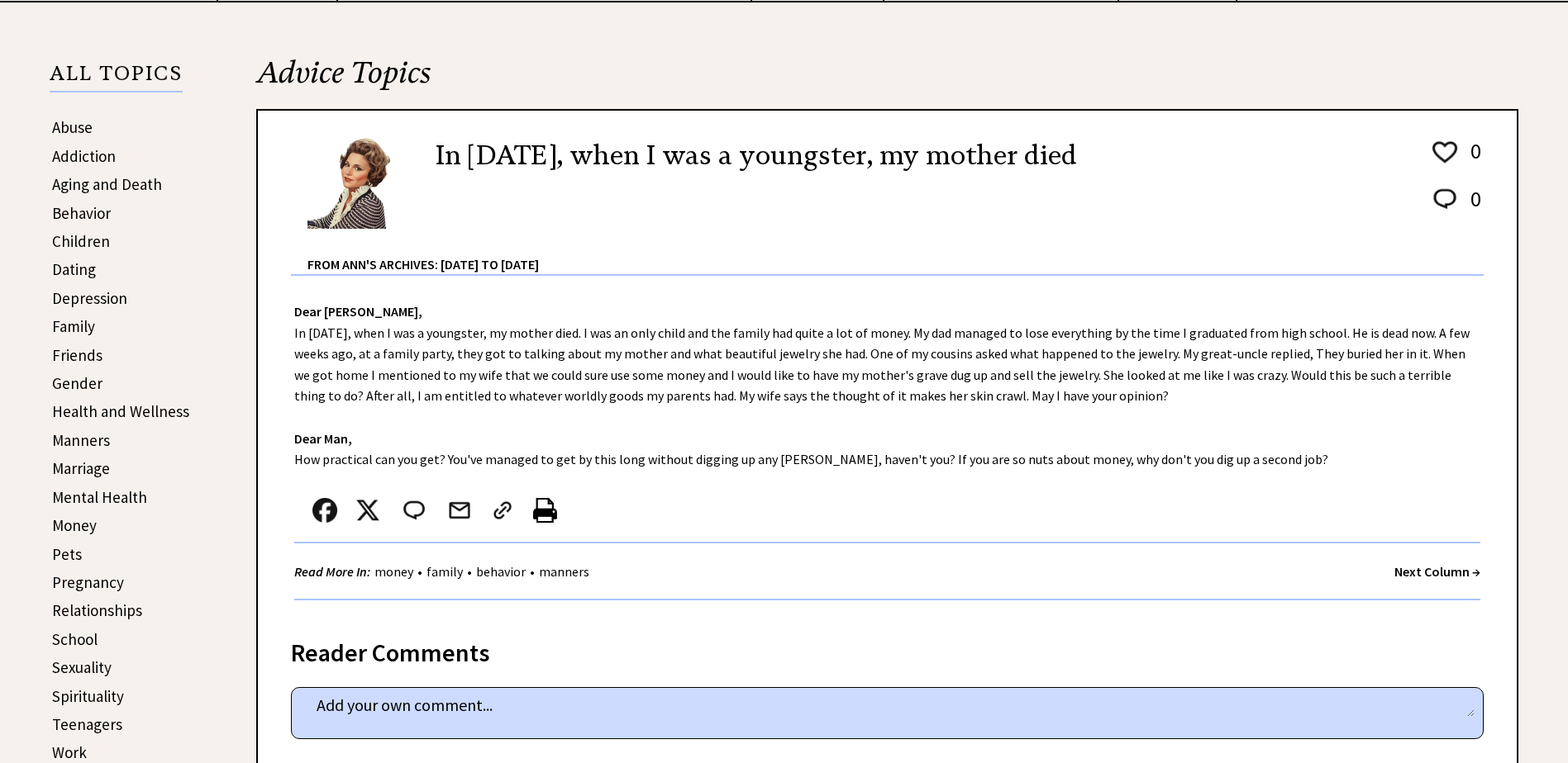
click at [1402, 572] on strong "Next Column →" at bounding box center [1436, 572] width 86 height 17
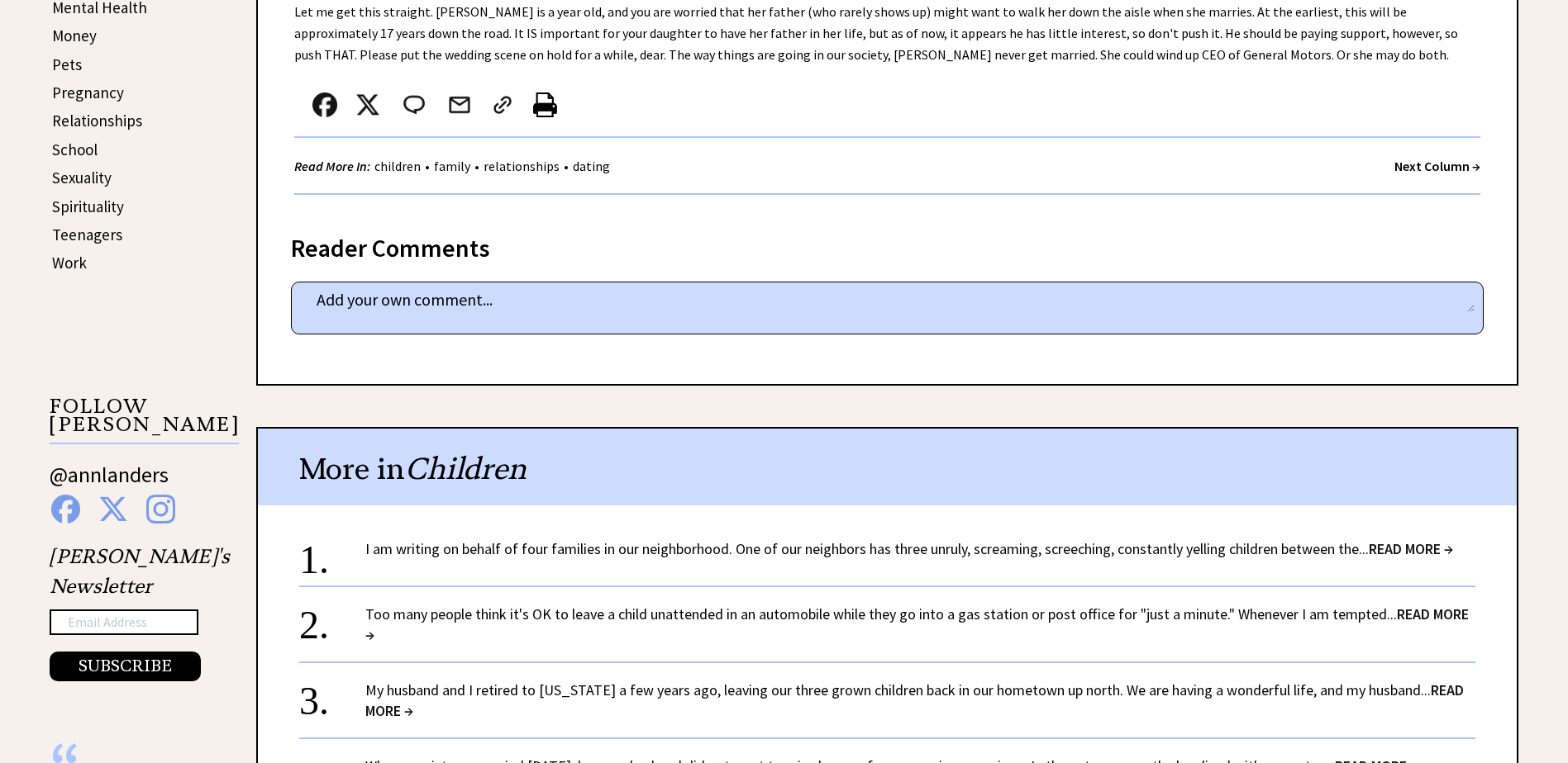
scroll to position [826, 0]
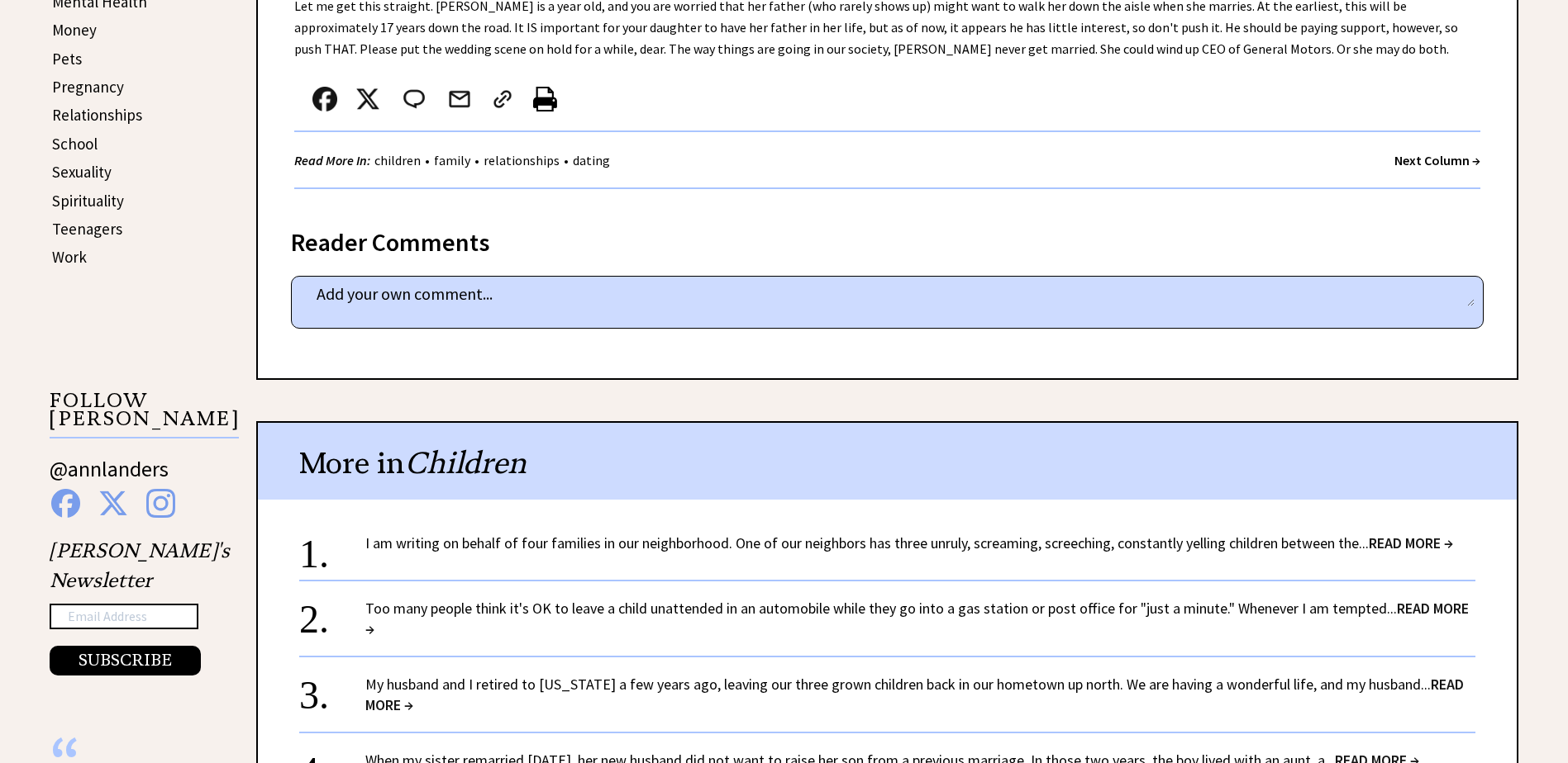
click at [1399, 539] on span "READ MORE →" at bounding box center [1411, 543] width 85 height 19
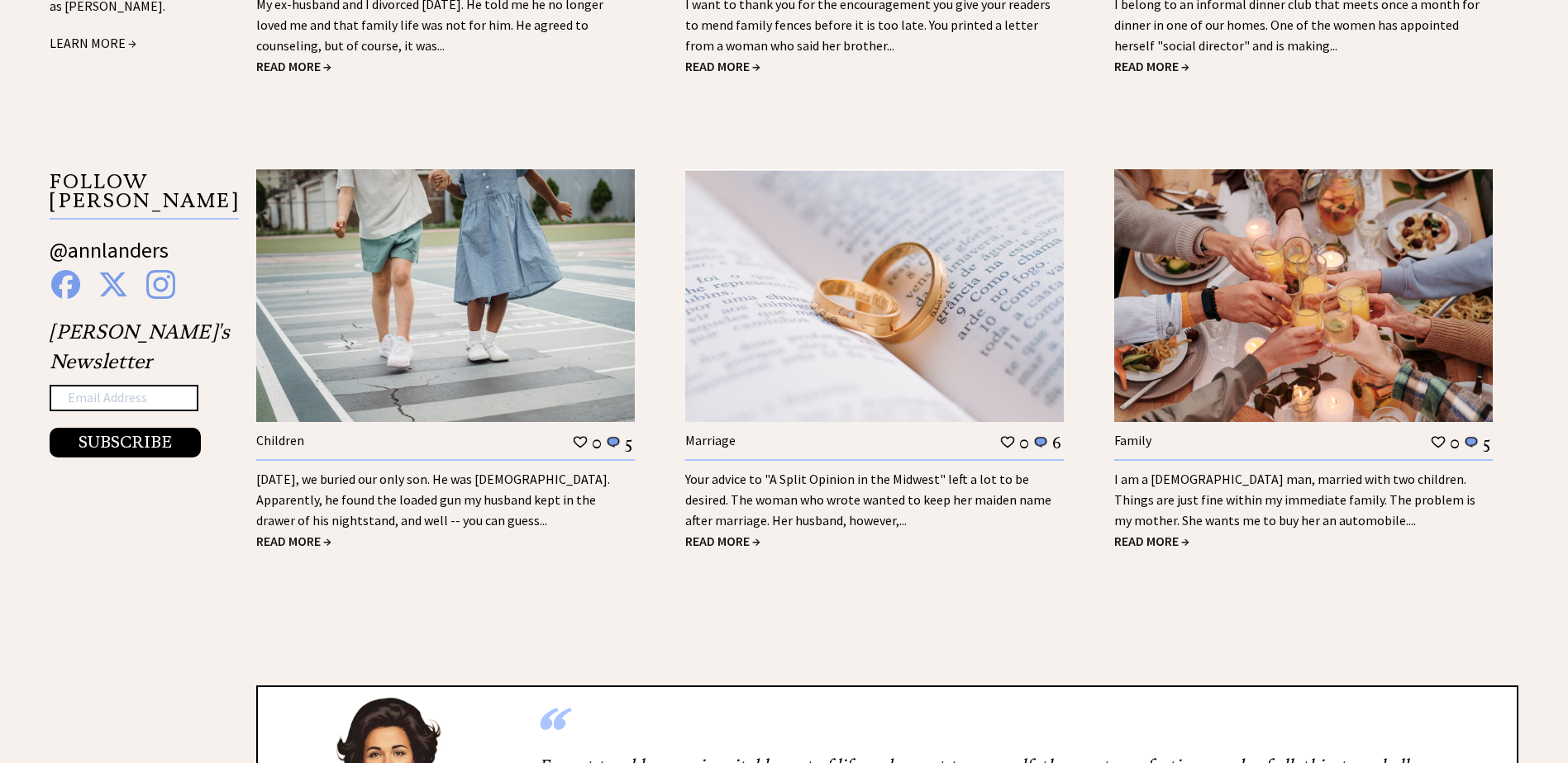
scroll to position [1735, 0]
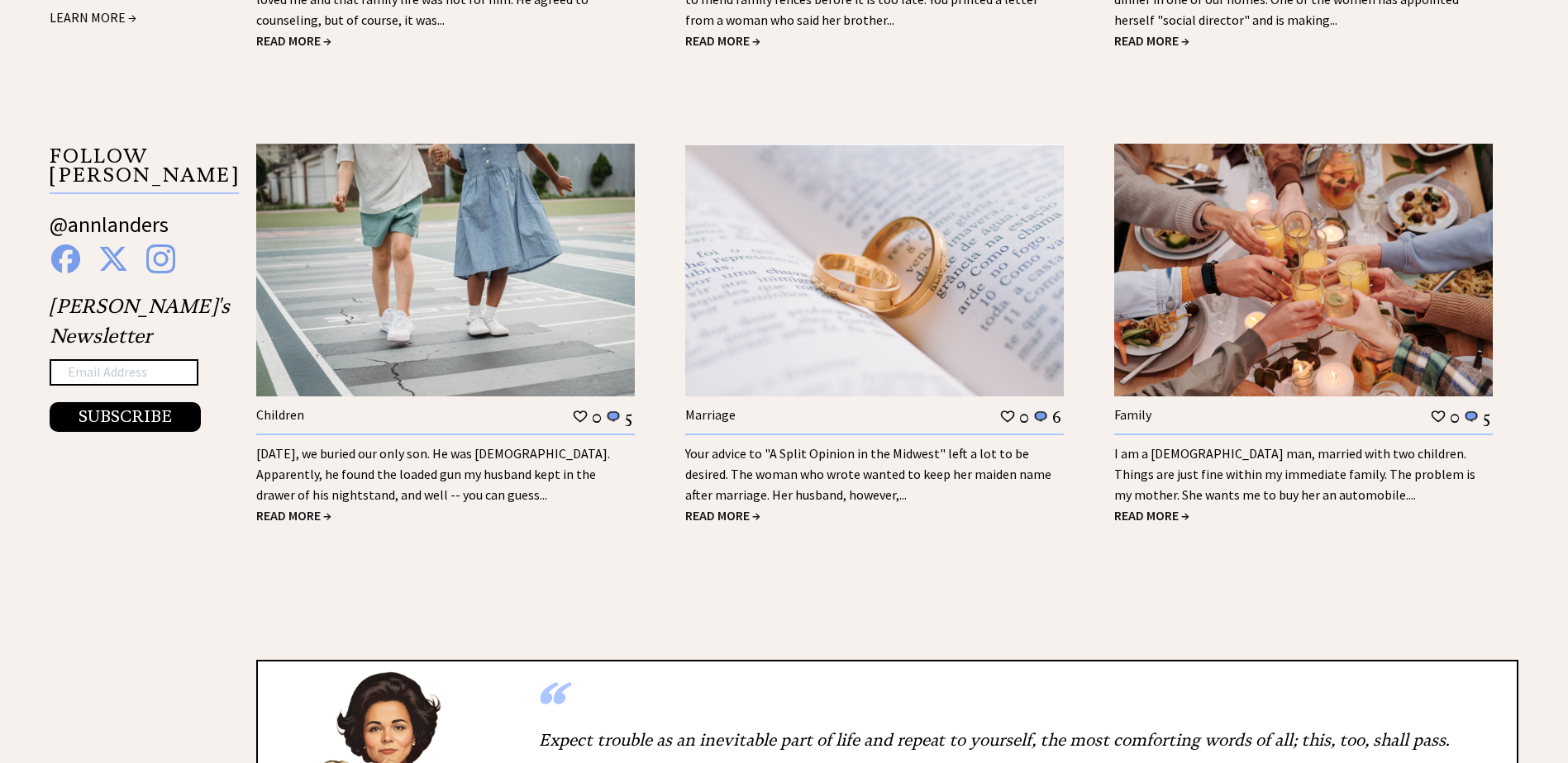
click at [278, 507] on span "READ MORE →" at bounding box center [294, 516] width 75 height 17
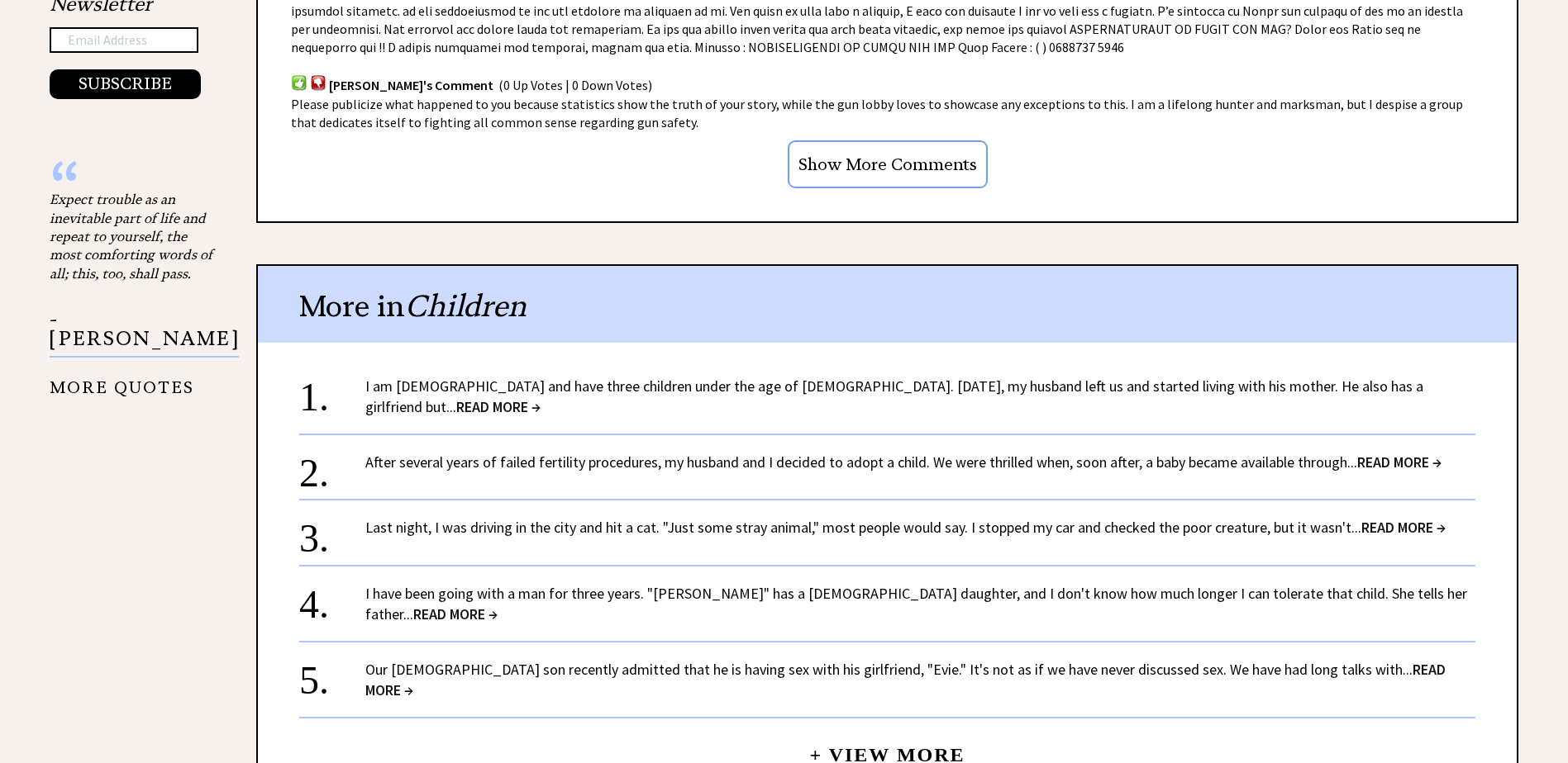
scroll to position [1405, 0]
click at [547, 384] on link "I am [DEMOGRAPHIC_DATA] and have three children under the age of [DEMOGRAPHIC_D…" at bounding box center [894, 395] width 1058 height 40
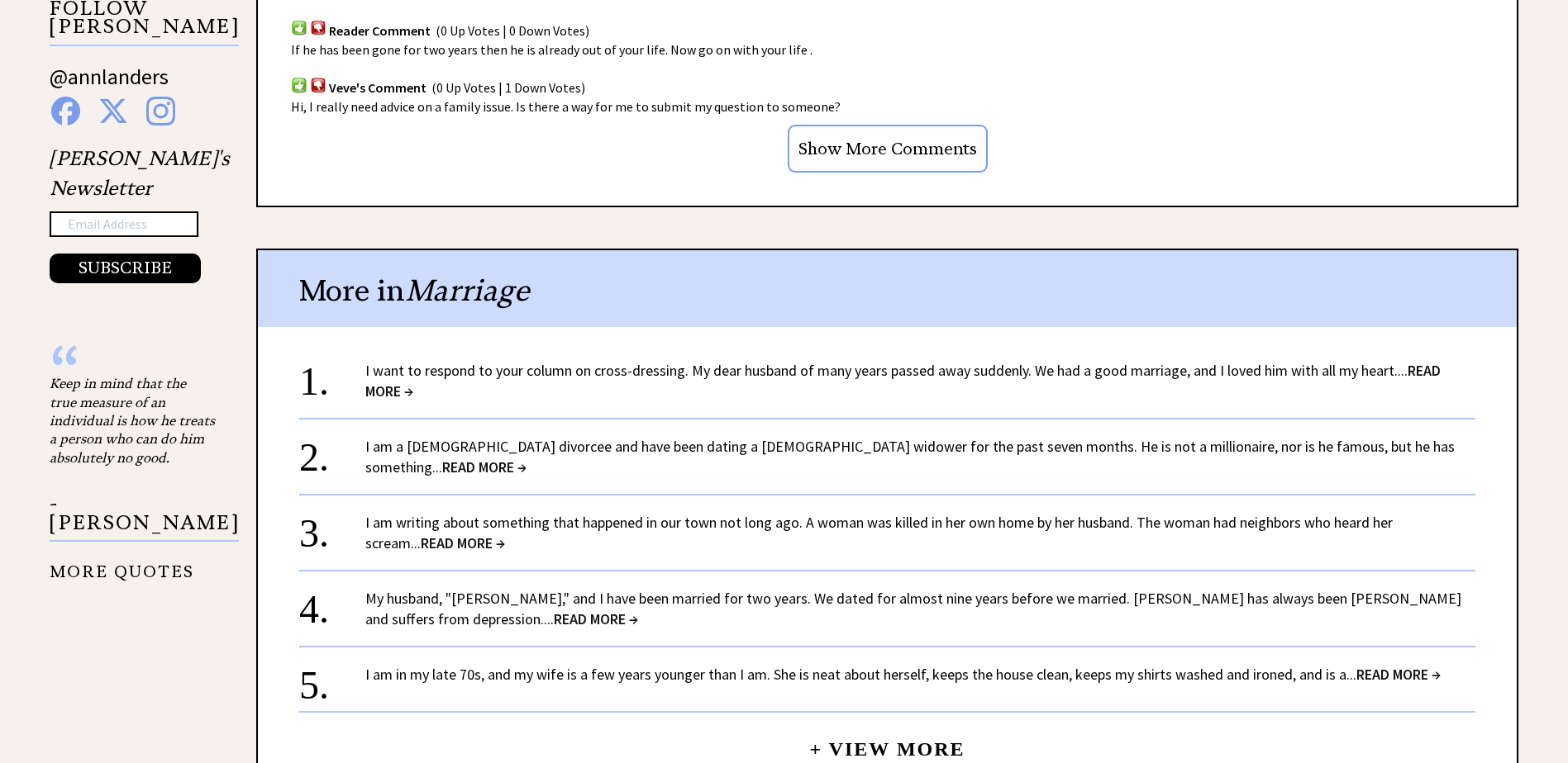
scroll to position [1239, 0]
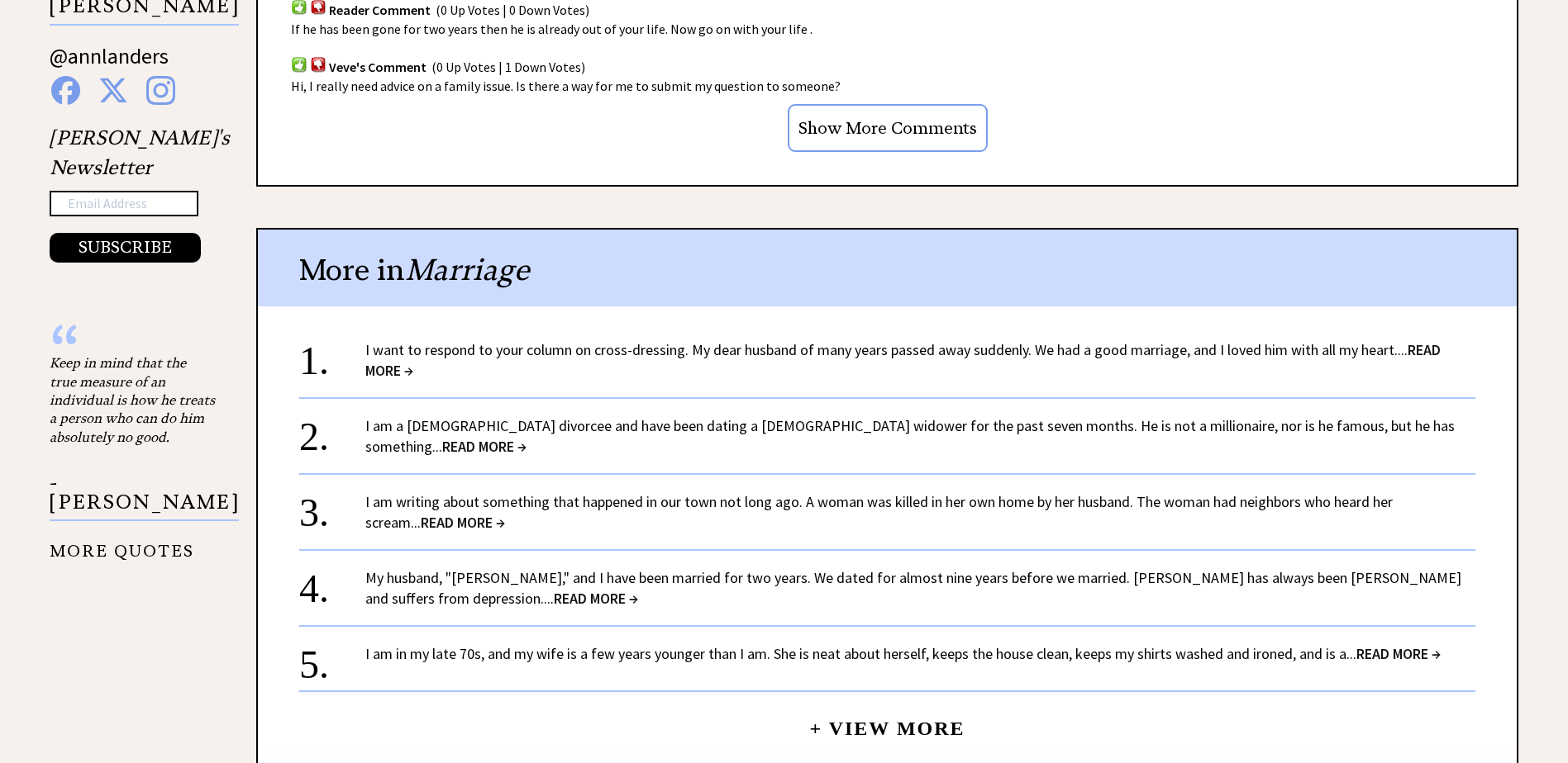
click at [383, 364] on span "READ MORE →" at bounding box center [903, 360] width 1075 height 40
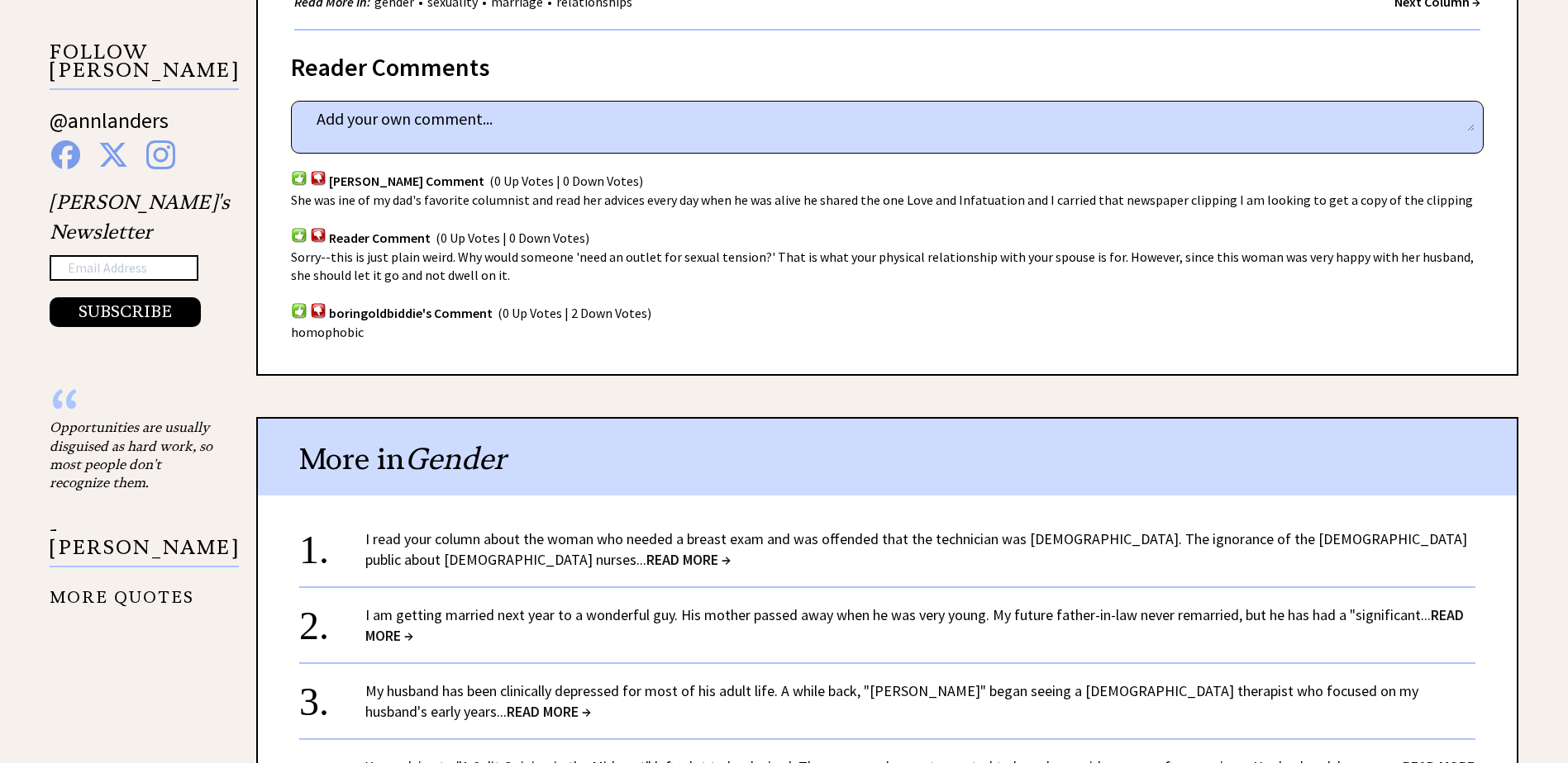
scroll to position [1239, 0]
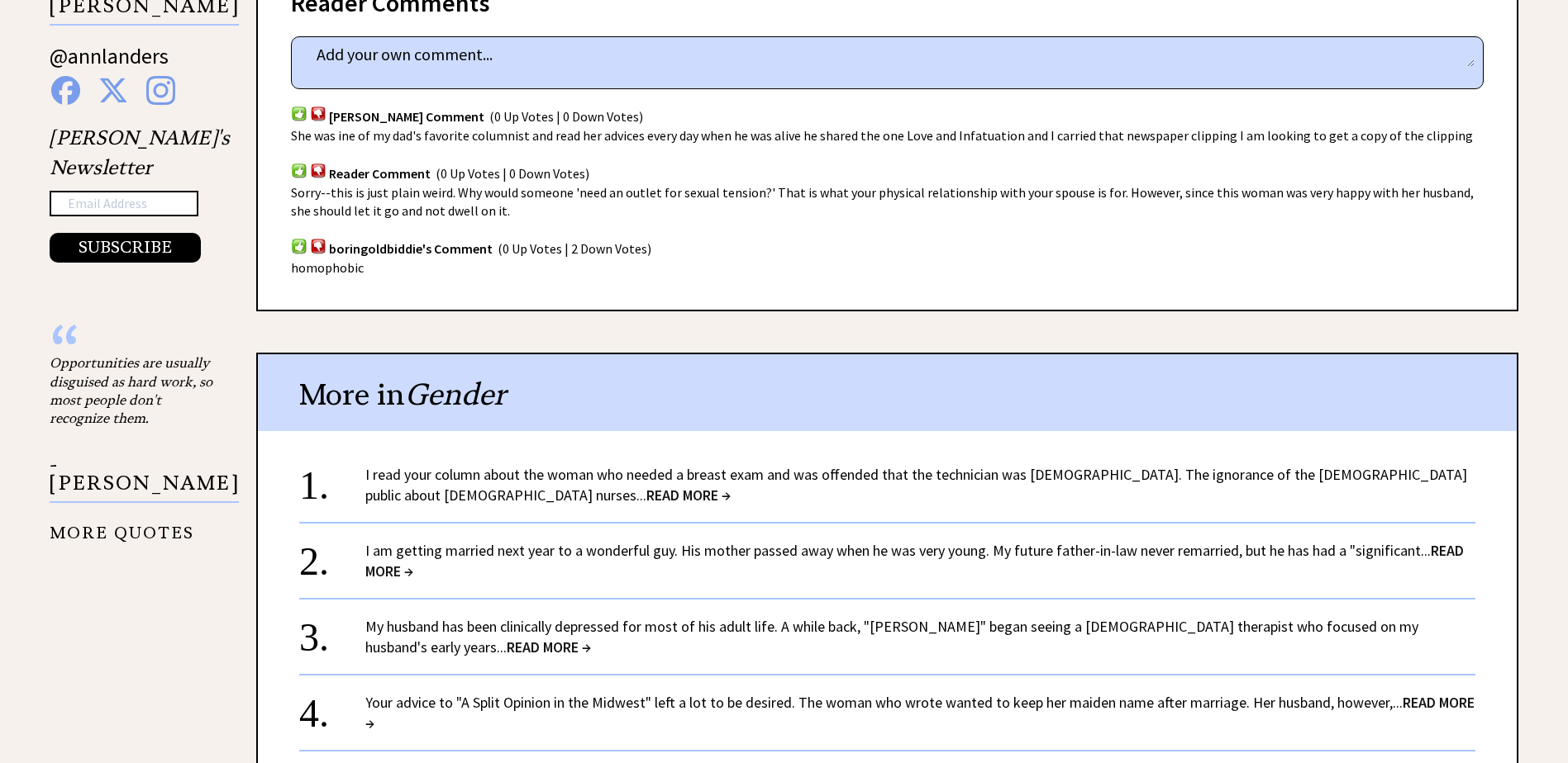
click at [647, 485] on span "READ MORE →" at bounding box center [689, 495] width 85 height 19
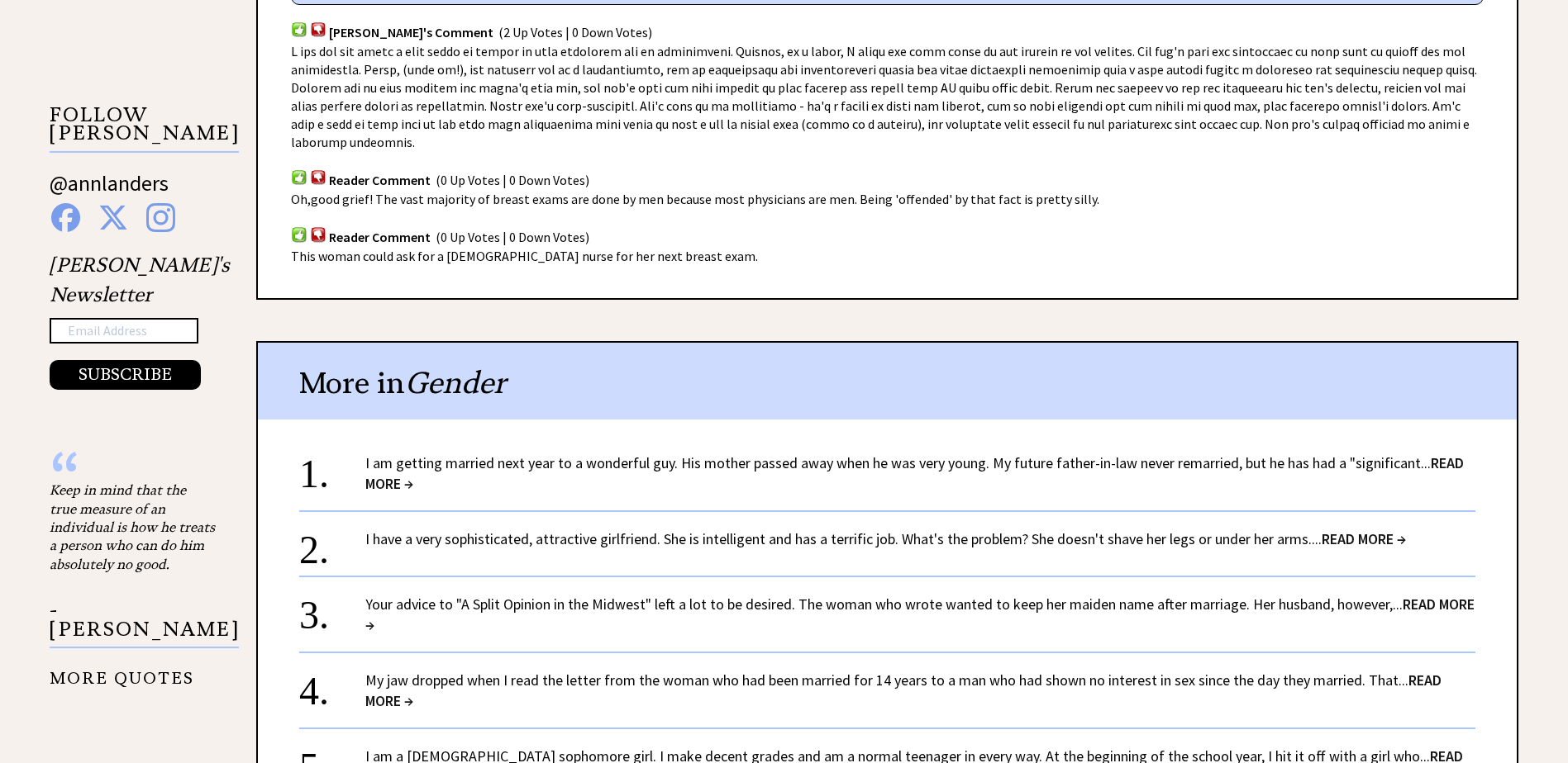
scroll to position [1156, 0]
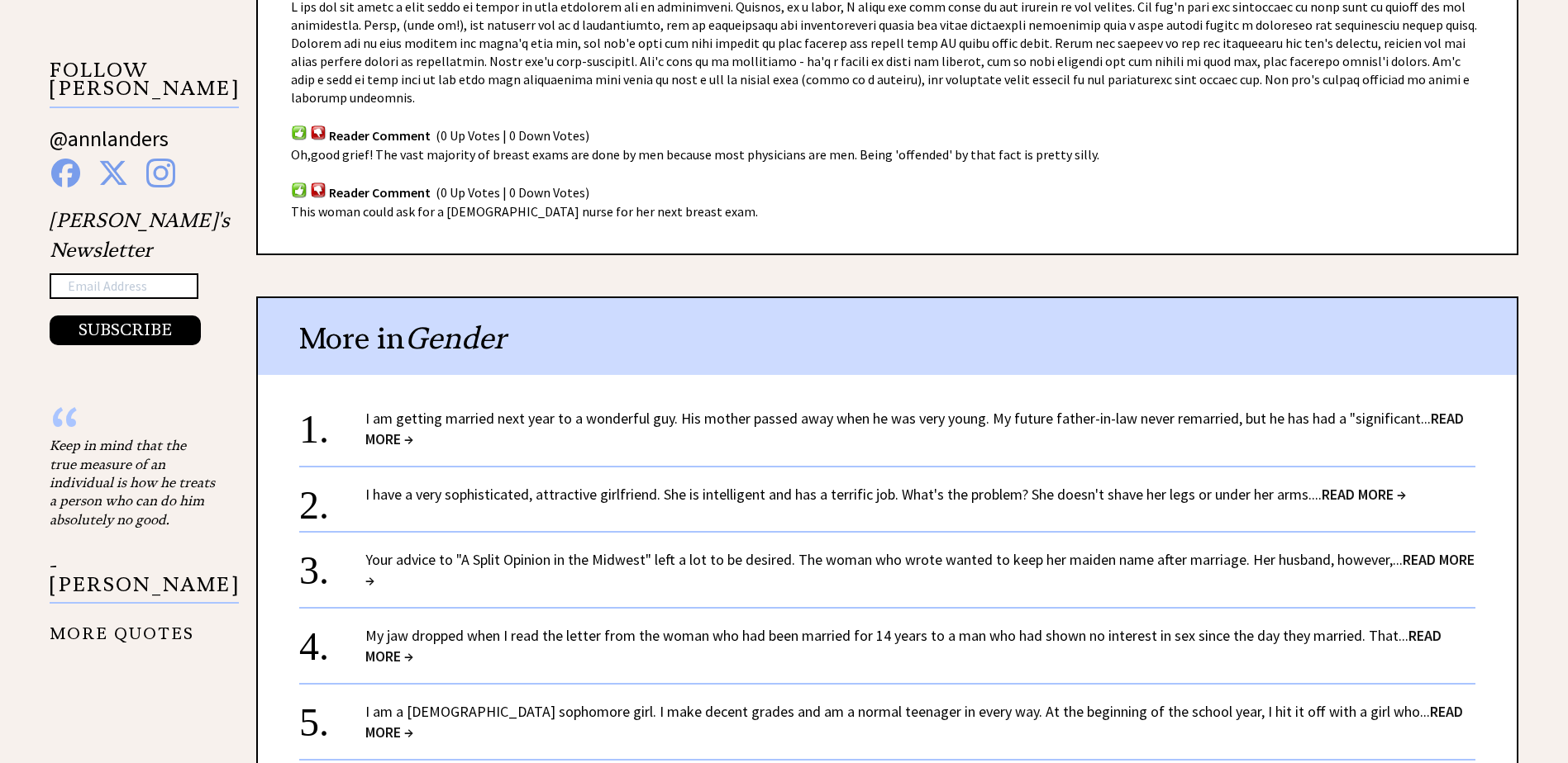
click at [1341, 485] on span "READ MORE →" at bounding box center [1364, 494] width 85 height 19
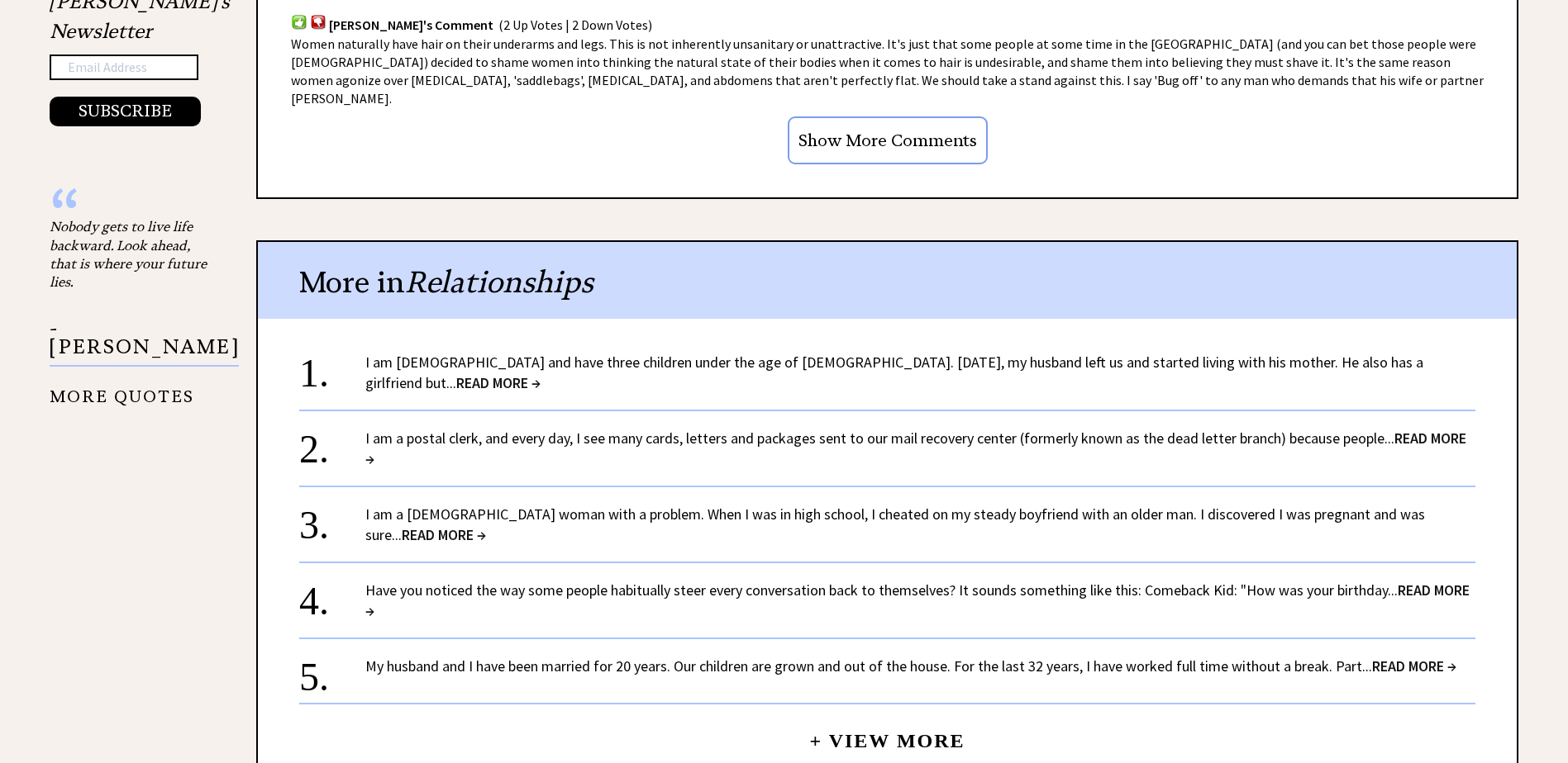
scroll to position [1405, 0]
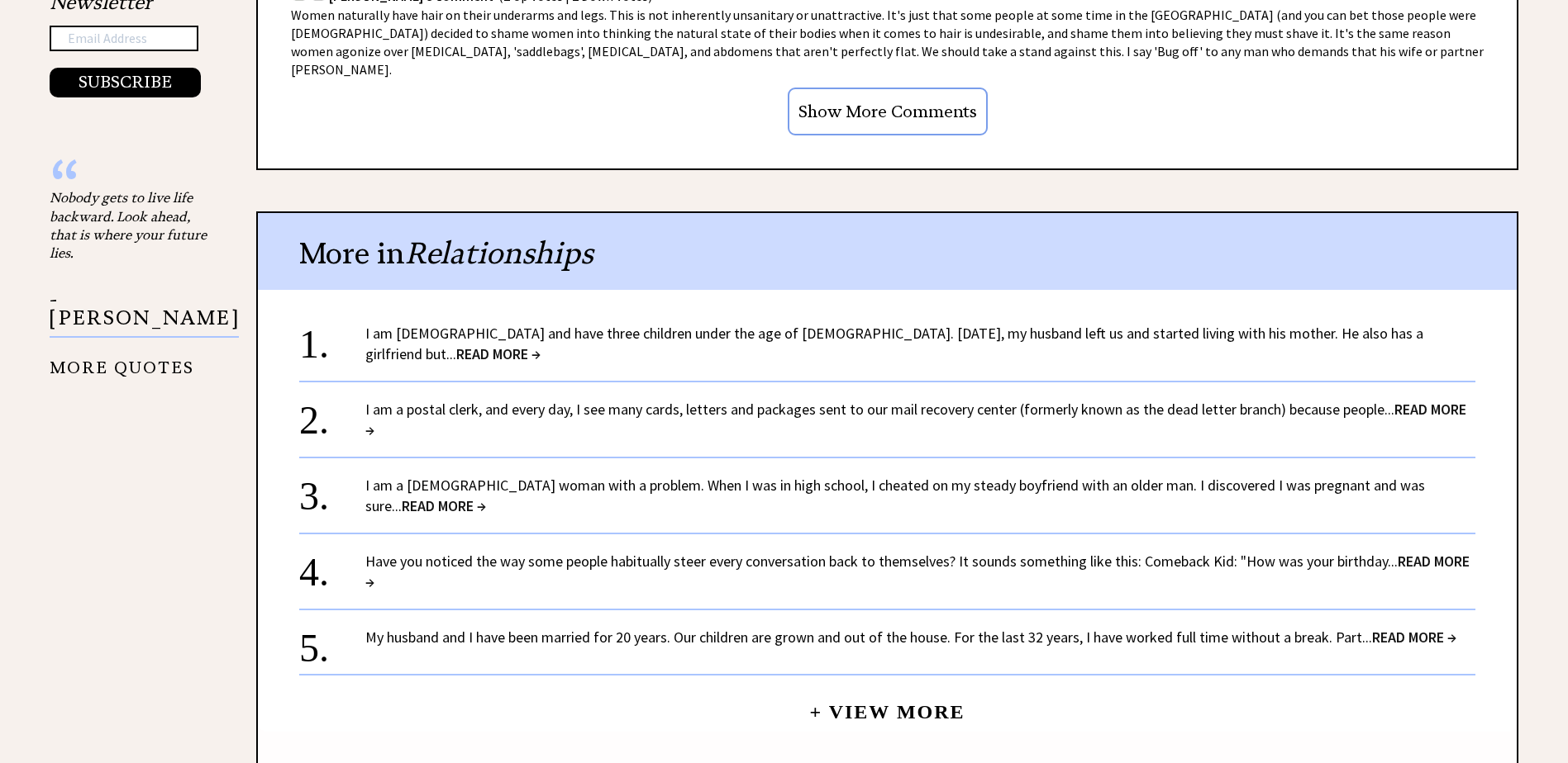
click at [486, 497] on span "READ MORE →" at bounding box center [444, 506] width 85 height 19
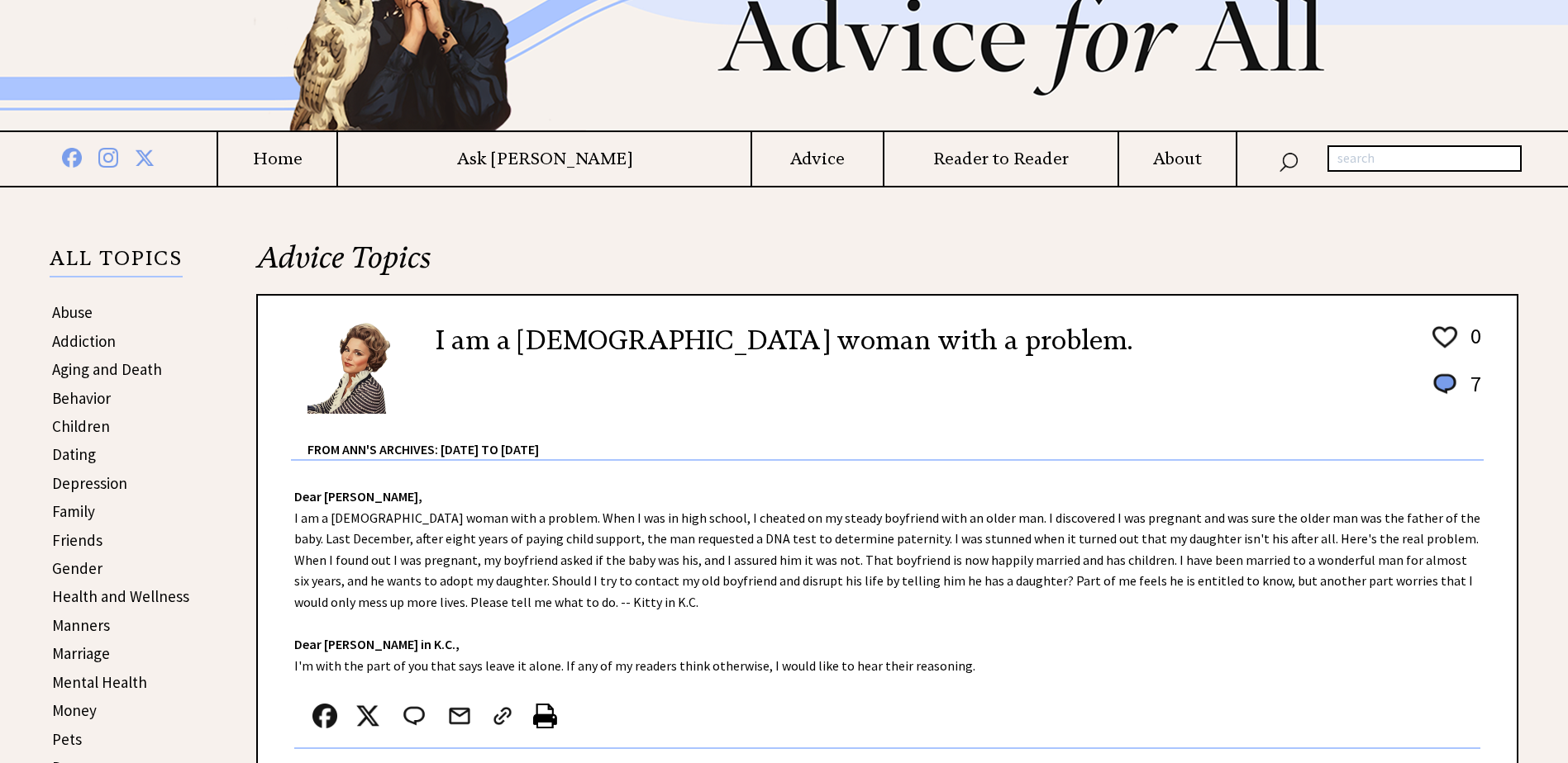
scroll to position [166, 0]
